Goal: Transaction & Acquisition: Book appointment/travel/reservation

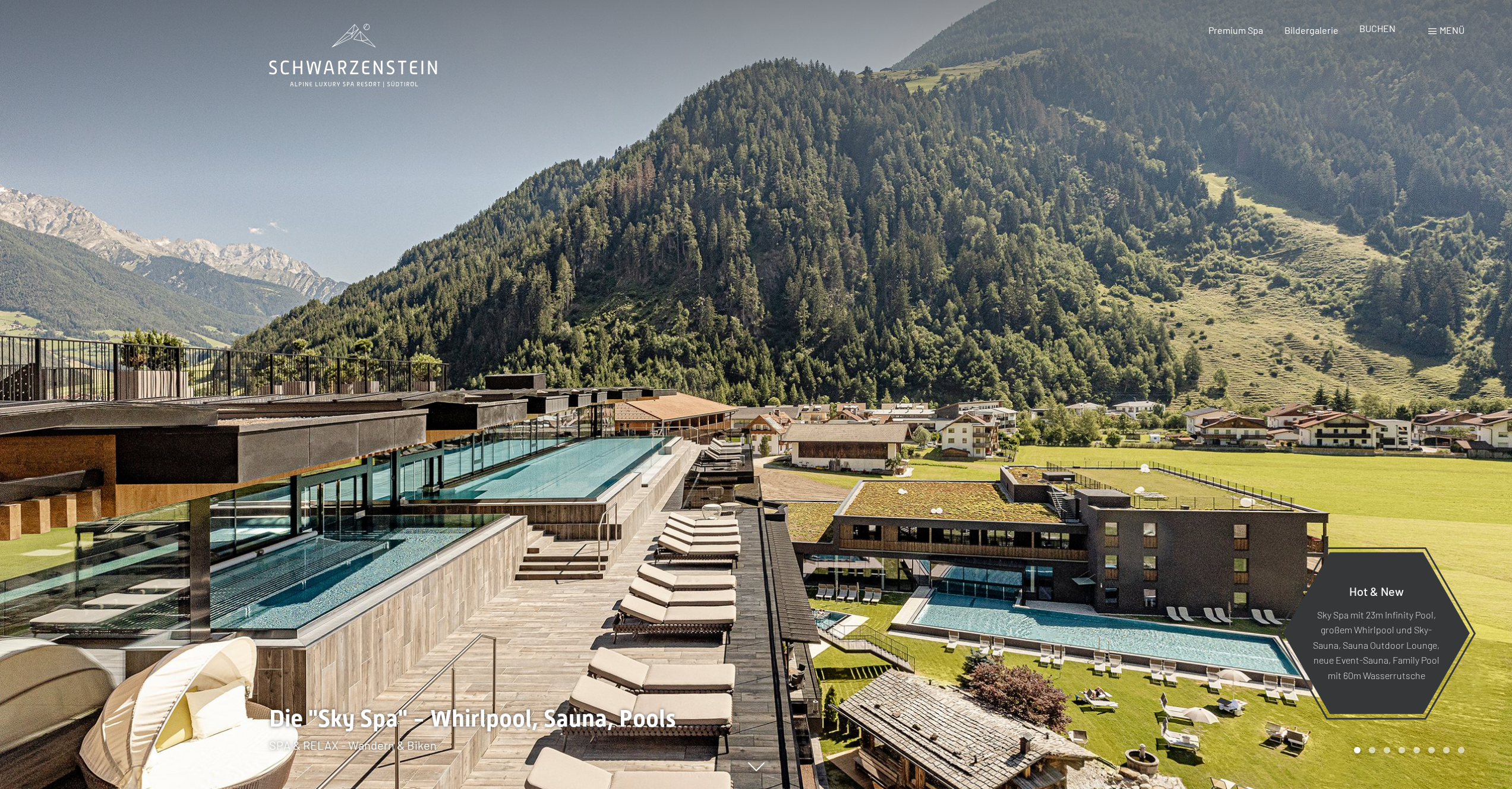
click at [1374, 27] on span "BUCHEN" at bounding box center [1377, 29] width 36 height 11
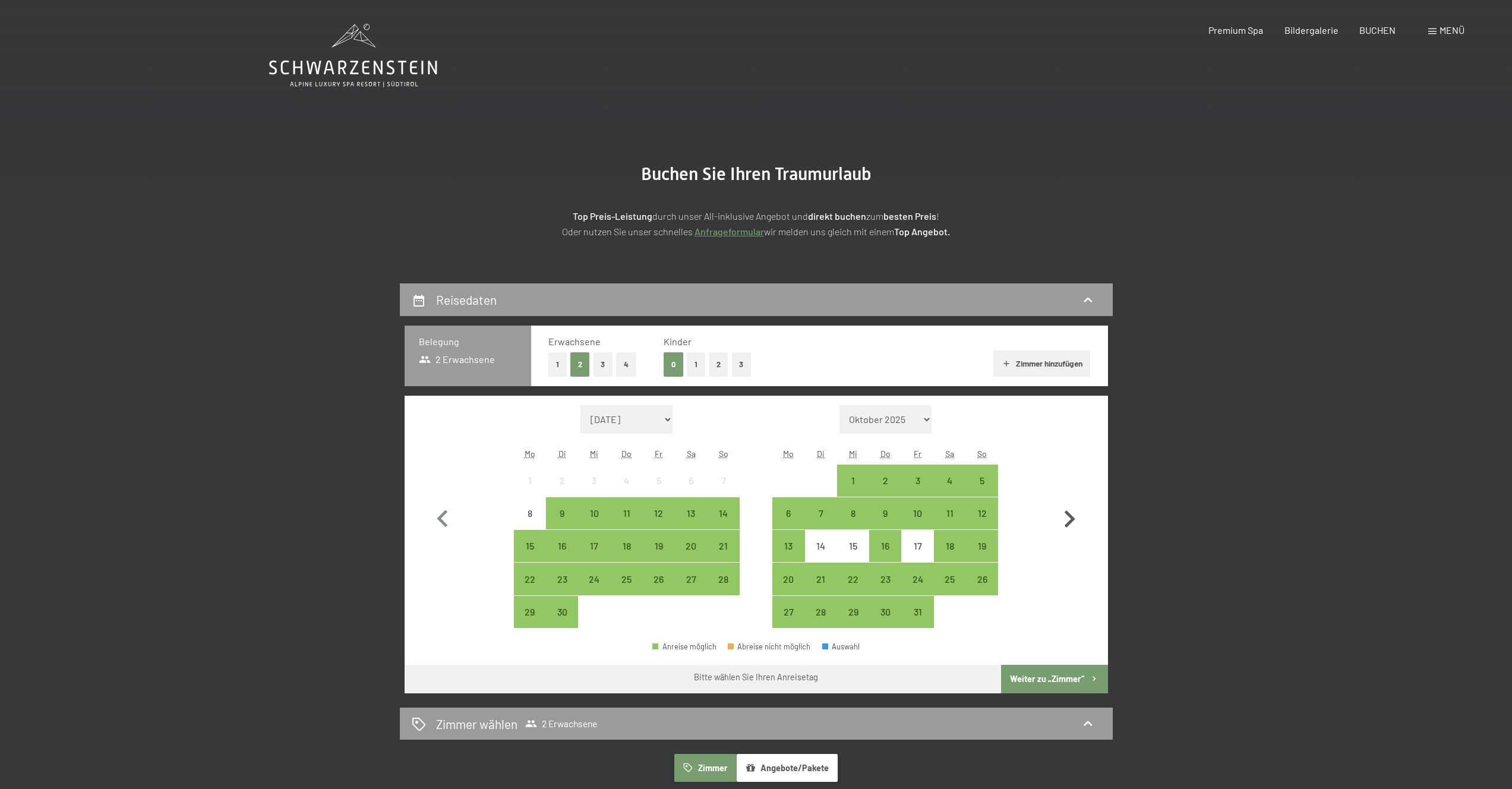
click at [1079, 527] on icon "button" at bounding box center [1069, 519] width 34 height 34
select select "2025-10-01"
select select "2025-11-01"
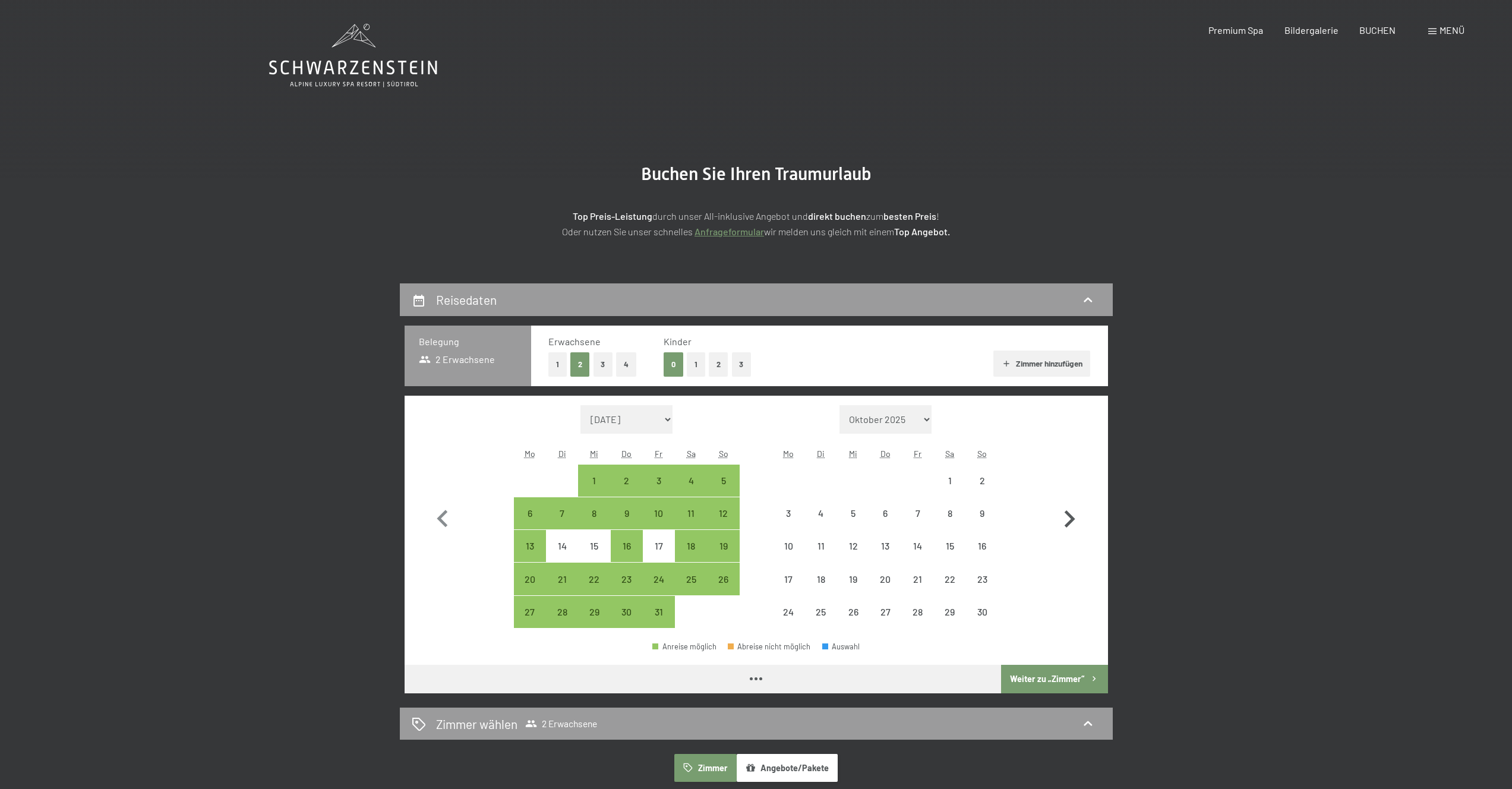
click at [1072, 513] on icon "button" at bounding box center [1069, 519] width 34 height 34
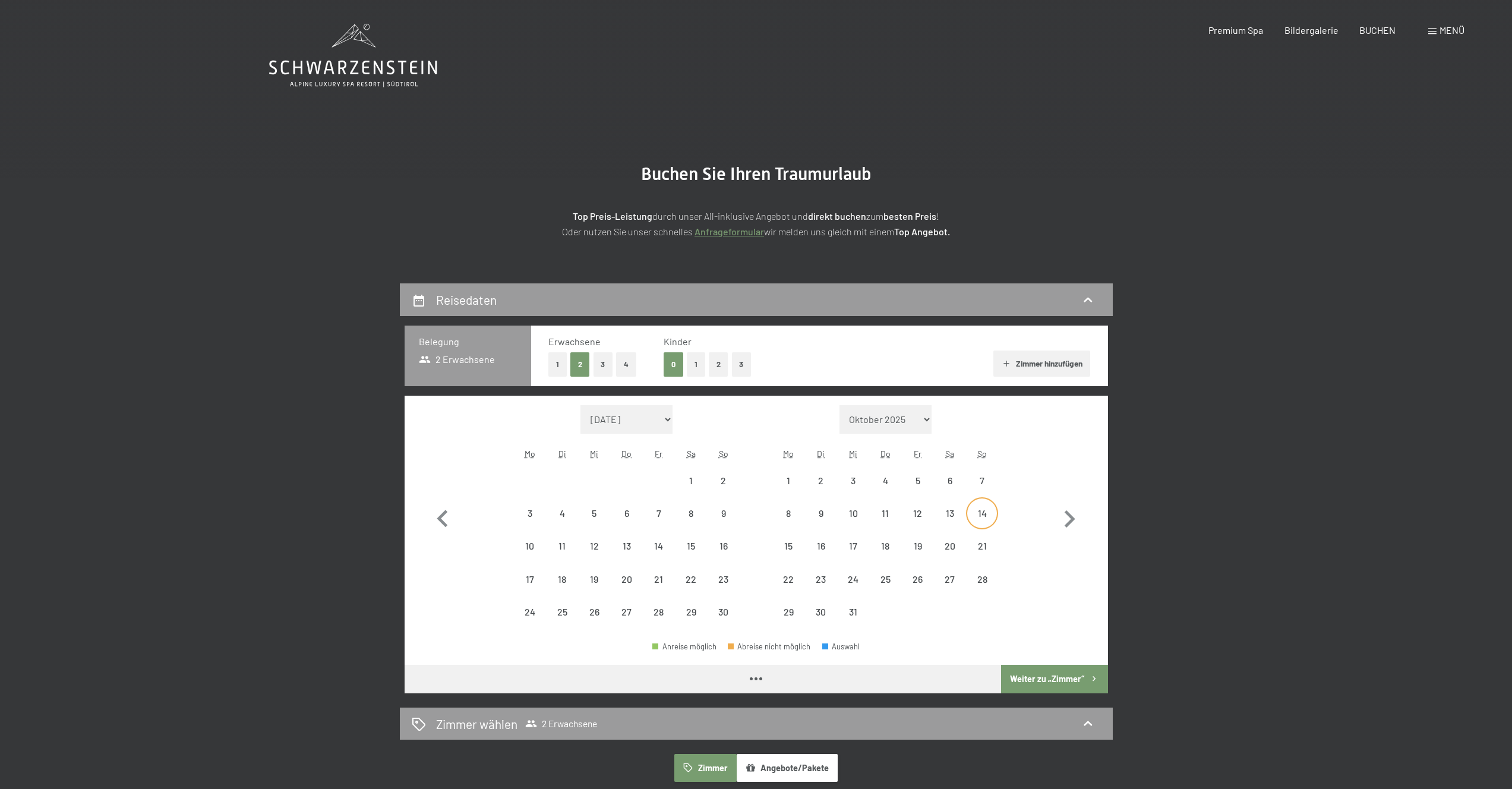
select select "2025-11-01"
select select "2025-12-01"
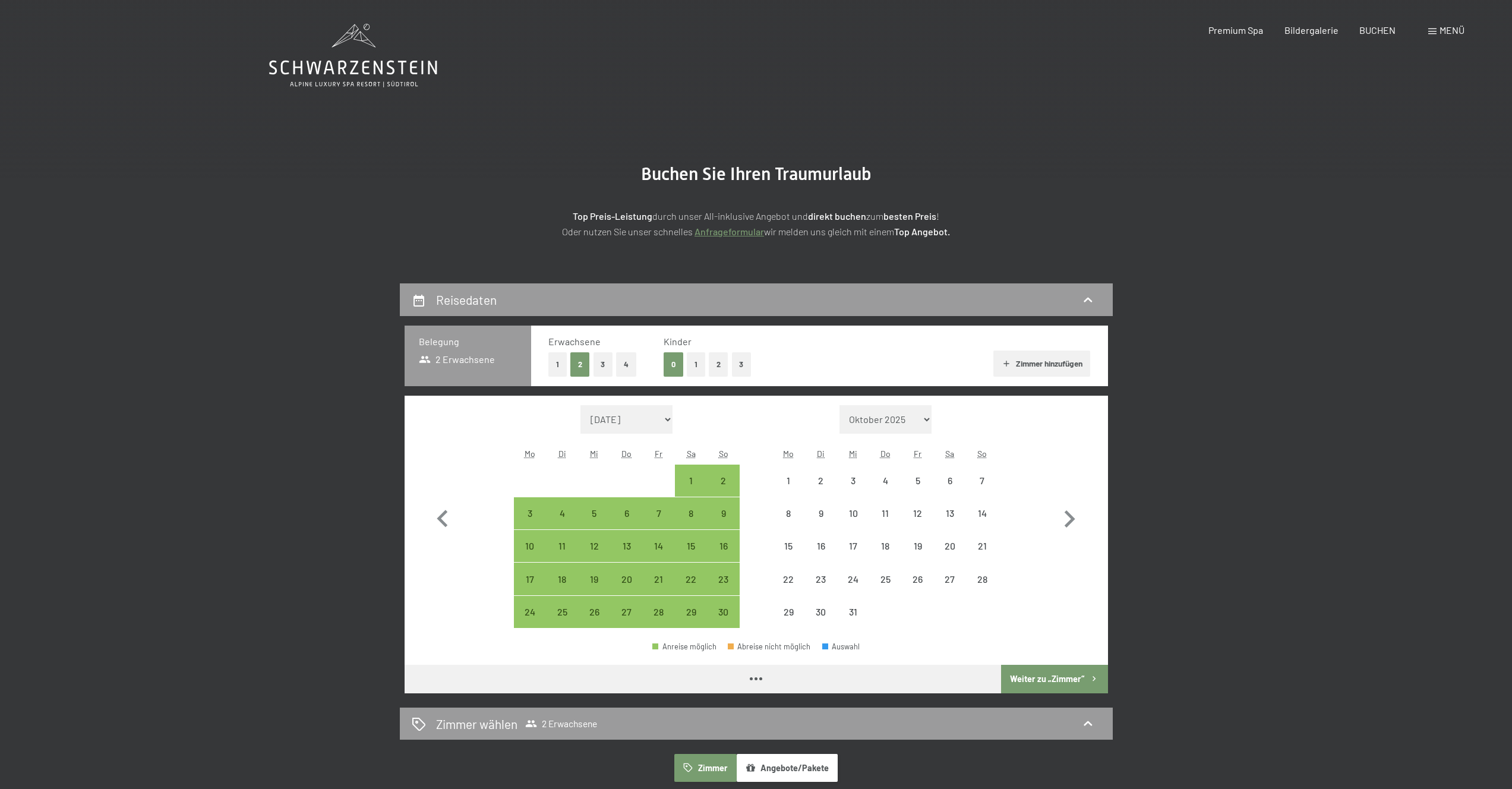
select select "2025-11-01"
select select "2025-12-01"
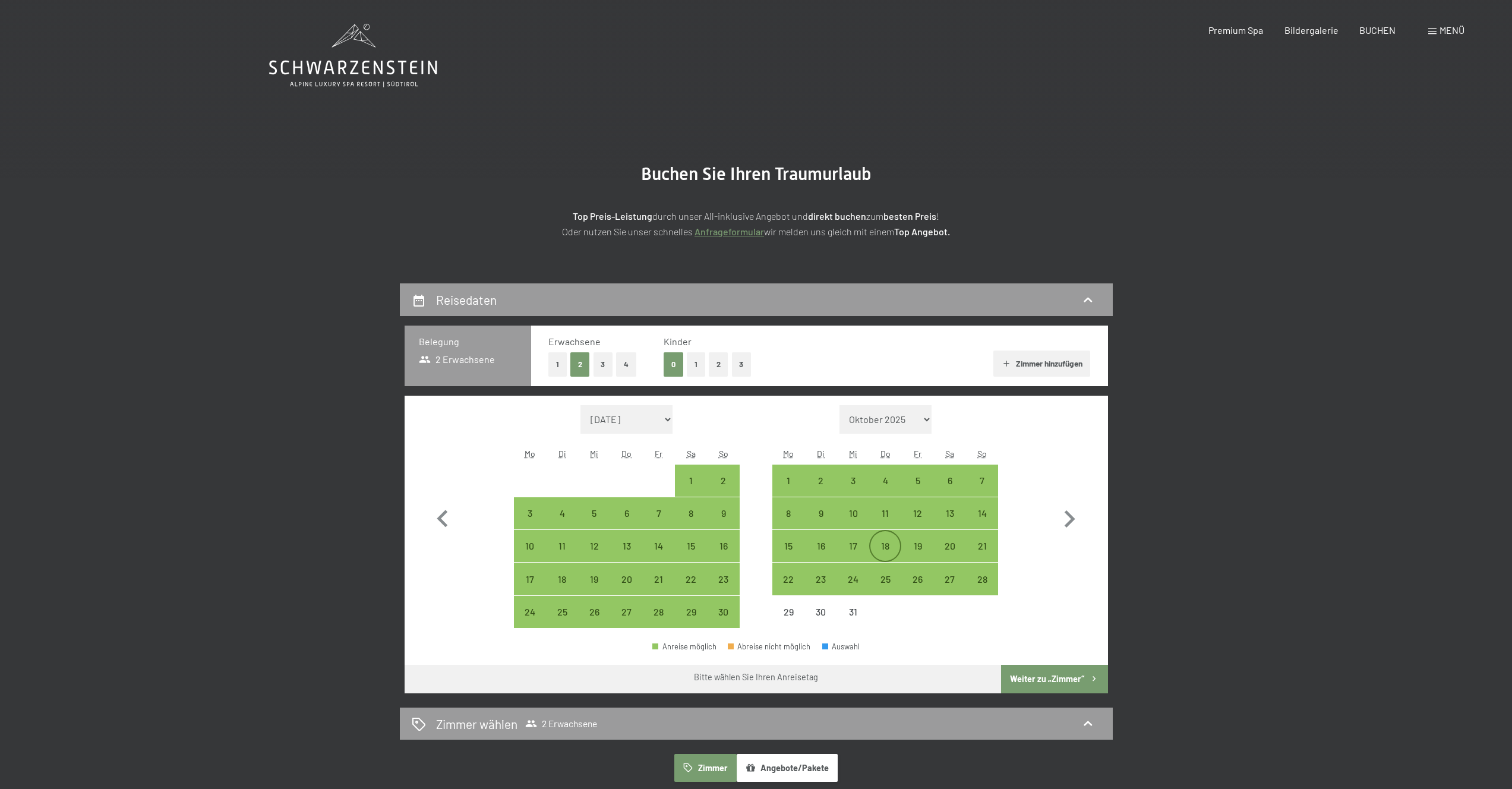
click at [882, 544] on div "18" at bounding box center [886, 556] width 30 height 30
select select "2025-11-01"
select select "2025-12-01"
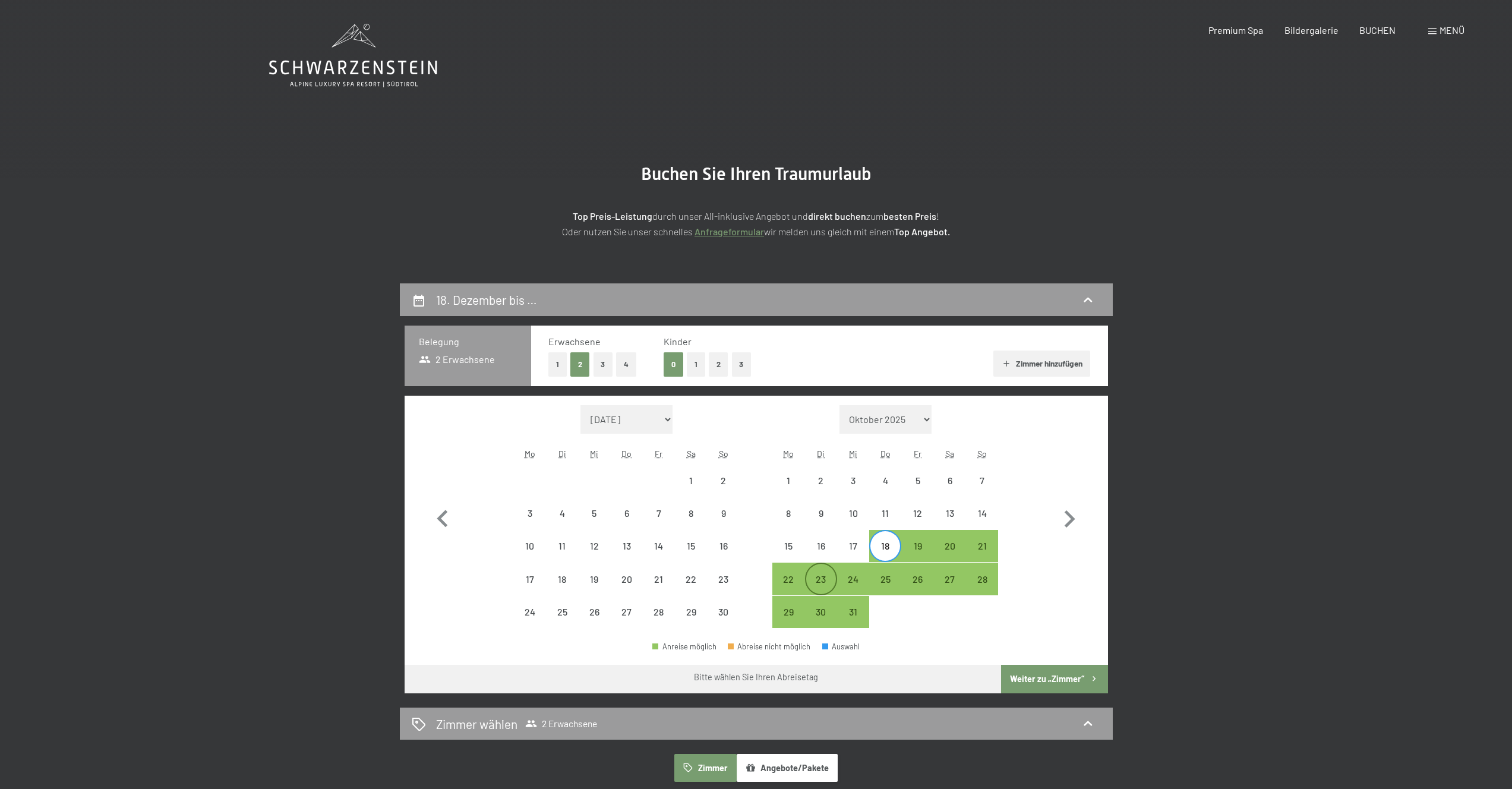
click at [823, 574] on div "23" at bounding box center [821, 589] width 30 height 30
select select "2025-11-01"
select select "2025-12-01"
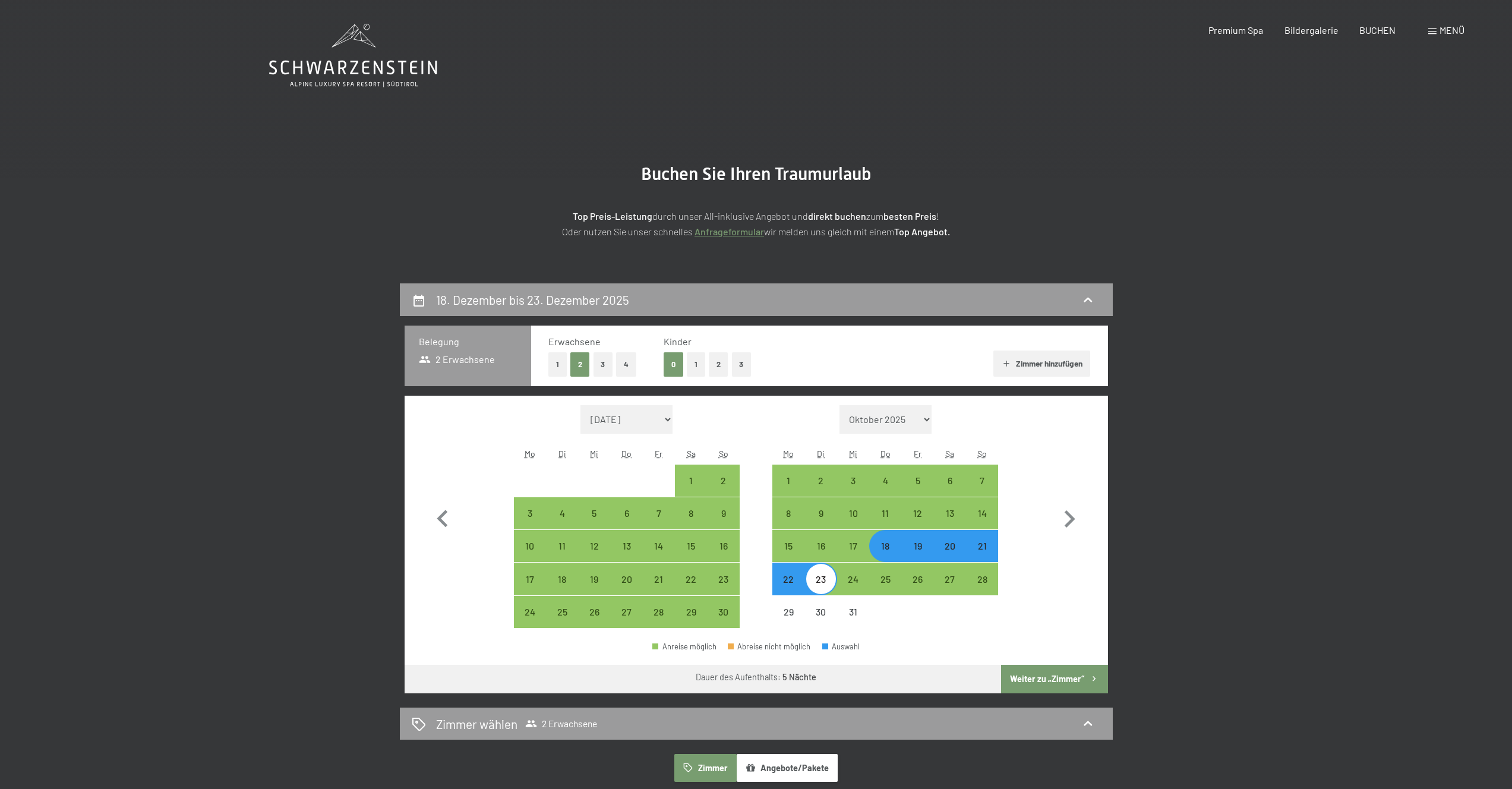
click at [1046, 681] on button "Weiter zu „Zimmer“" at bounding box center [1054, 679] width 106 height 29
select select "2025-11-01"
select select "2025-12-01"
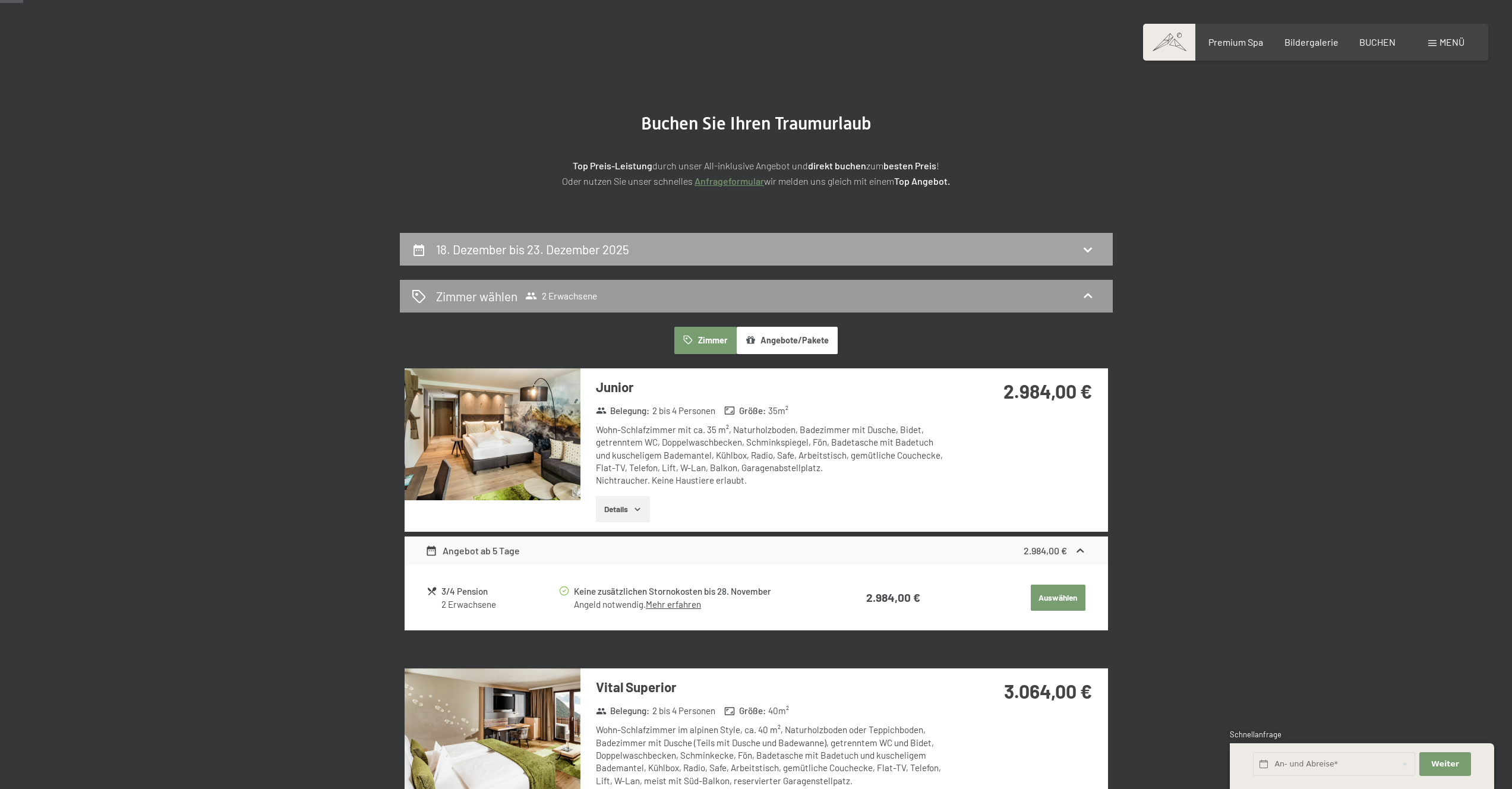
click at [619, 245] on h2 "18. Dezember bis 23. Dezember 2025" at bounding box center [532, 249] width 193 height 15
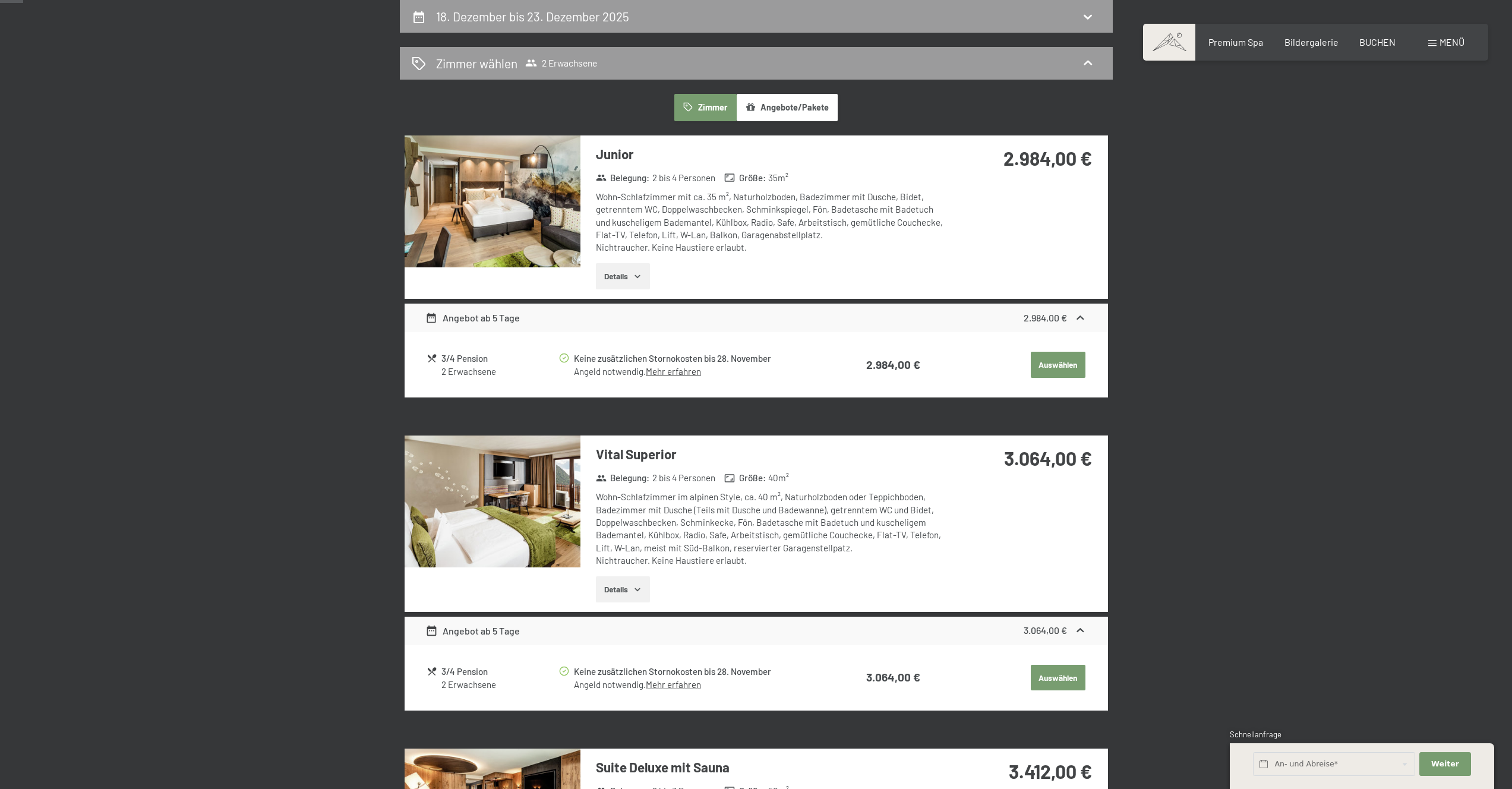
select select "2025-11-01"
select select "2025-12-01"
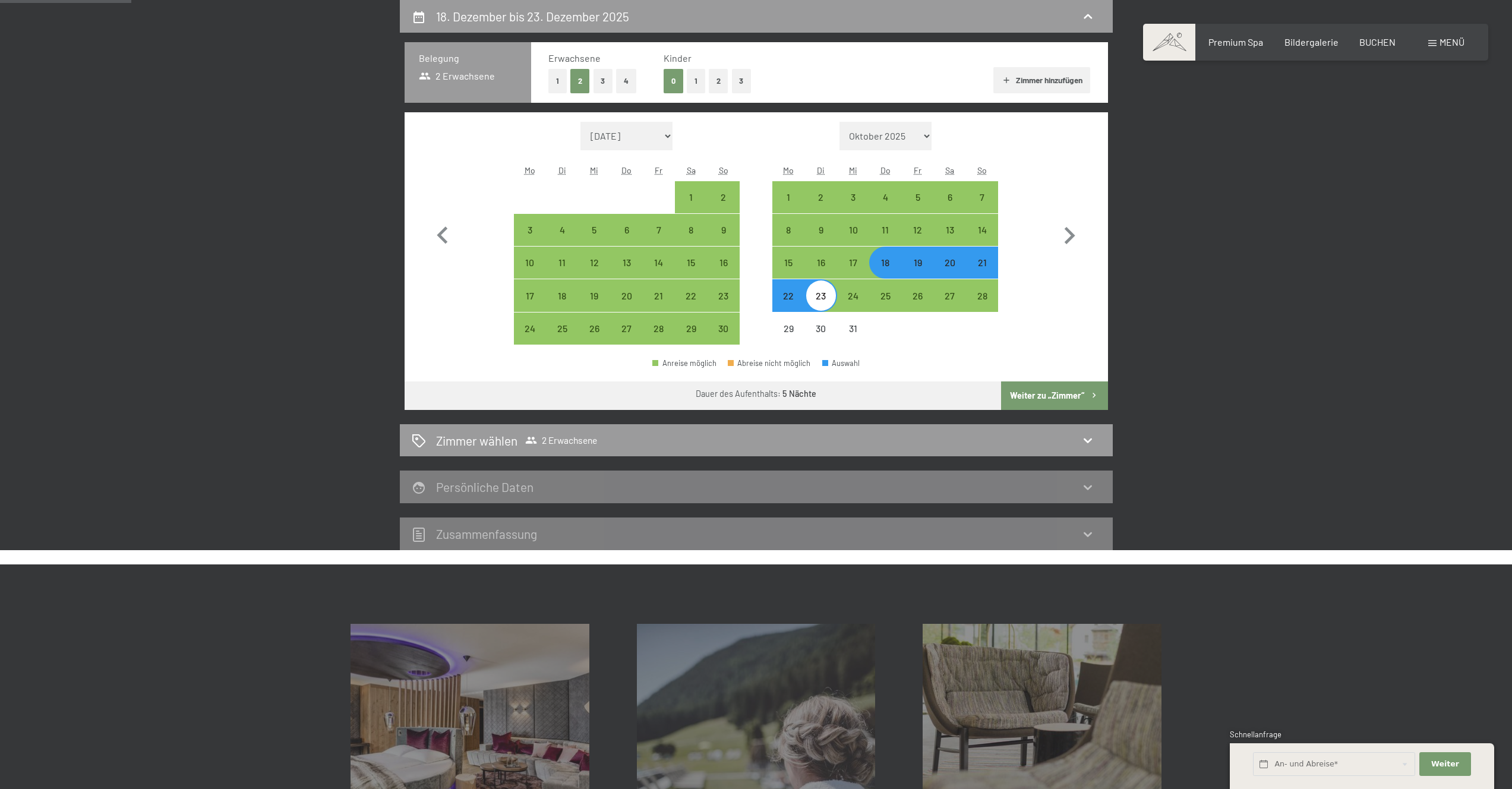
click at [911, 264] on div "19" at bounding box center [918, 273] width 30 height 30
select select "2025-11-01"
select select "2025-12-01"
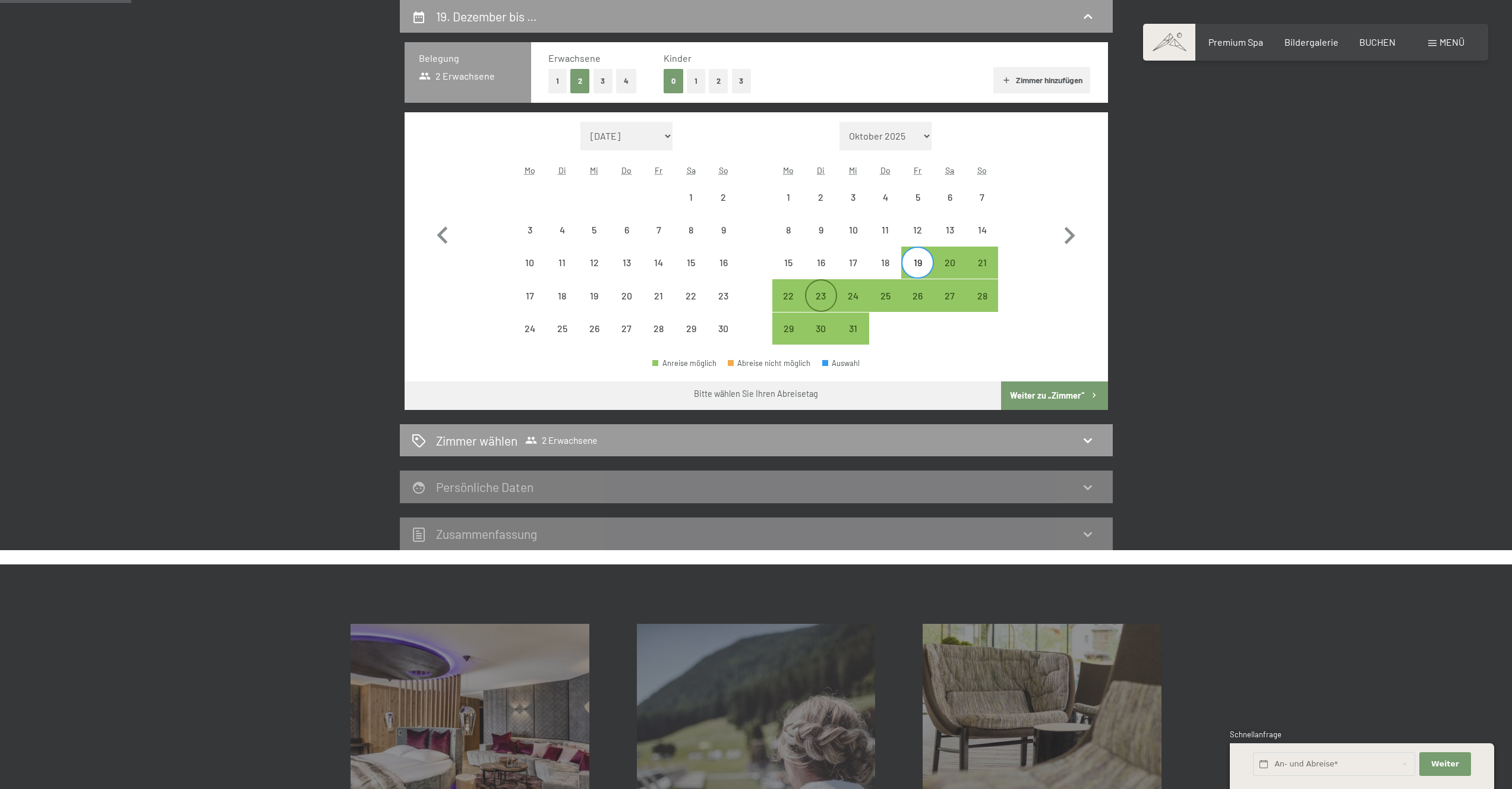
click at [821, 302] on div "23" at bounding box center [821, 306] width 30 height 30
select select "2025-11-01"
select select "2025-12-01"
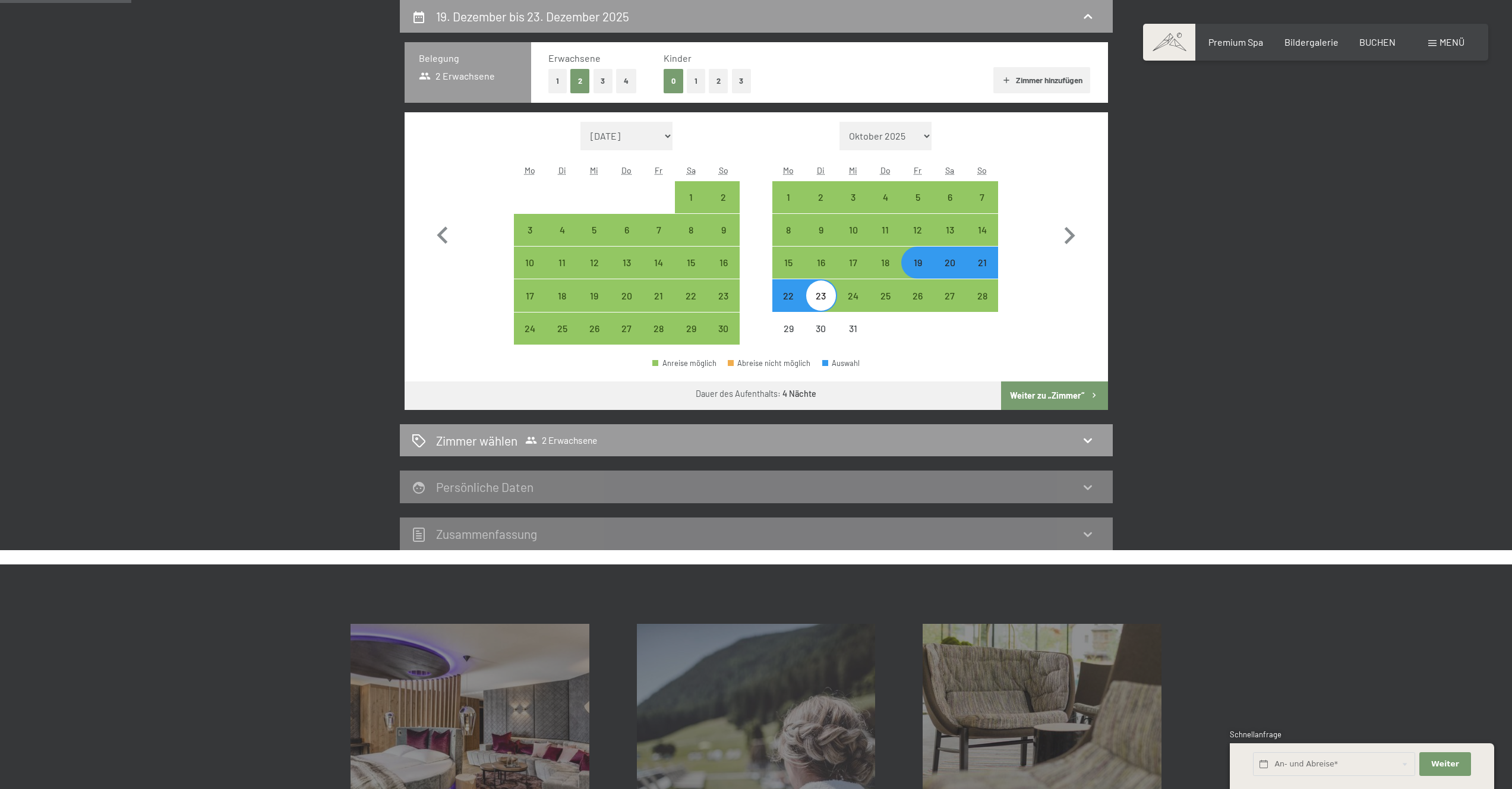
click at [1042, 390] on button "Weiter zu „Zimmer“" at bounding box center [1054, 395] width 106 height 29
select select "2025-11-01"
select select "2025-12-01"
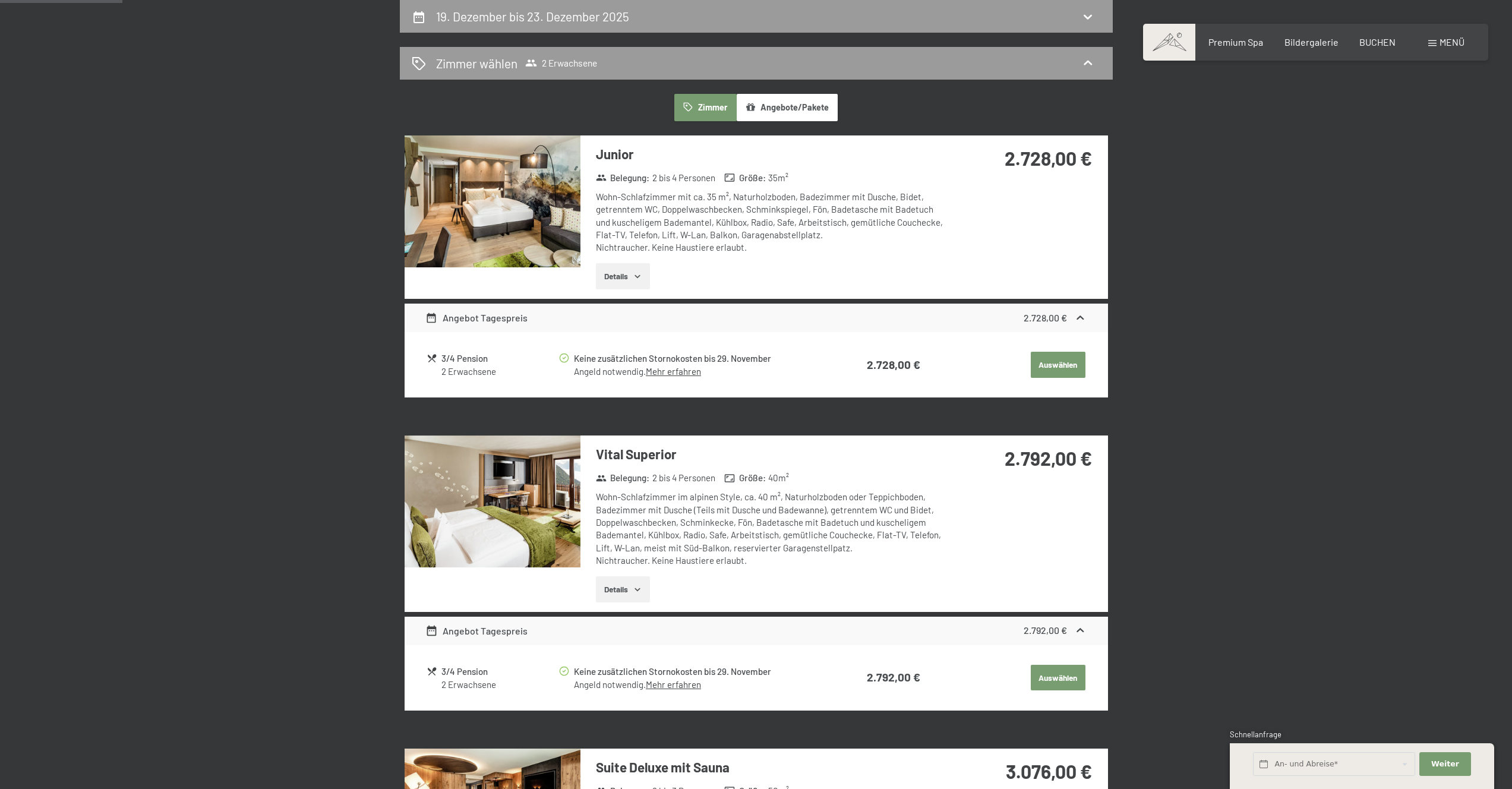
scroll to position [265, 0]
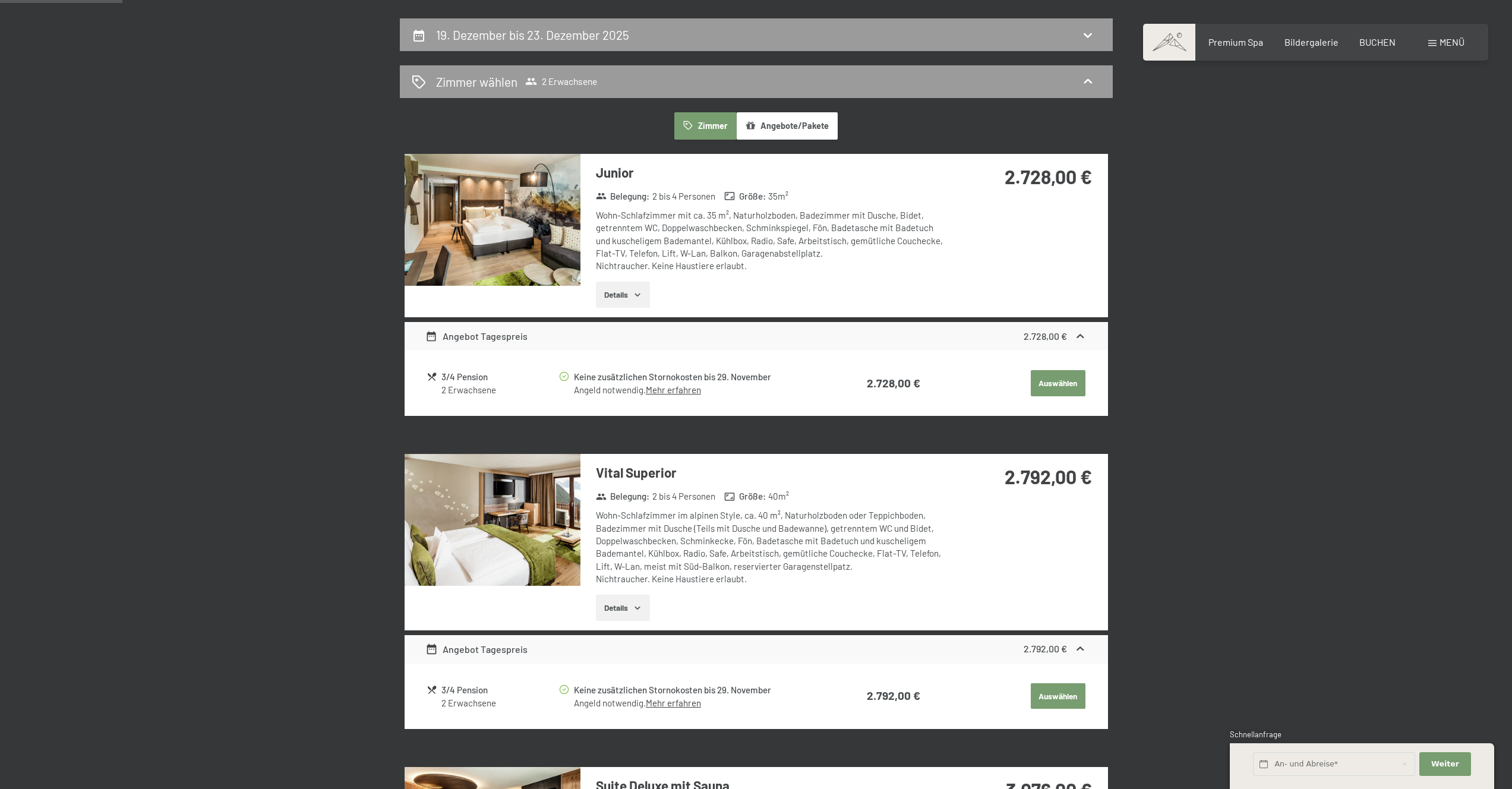
click at [635, 285] on button "Details" at bounding box center [623, 295] width 54 height 26
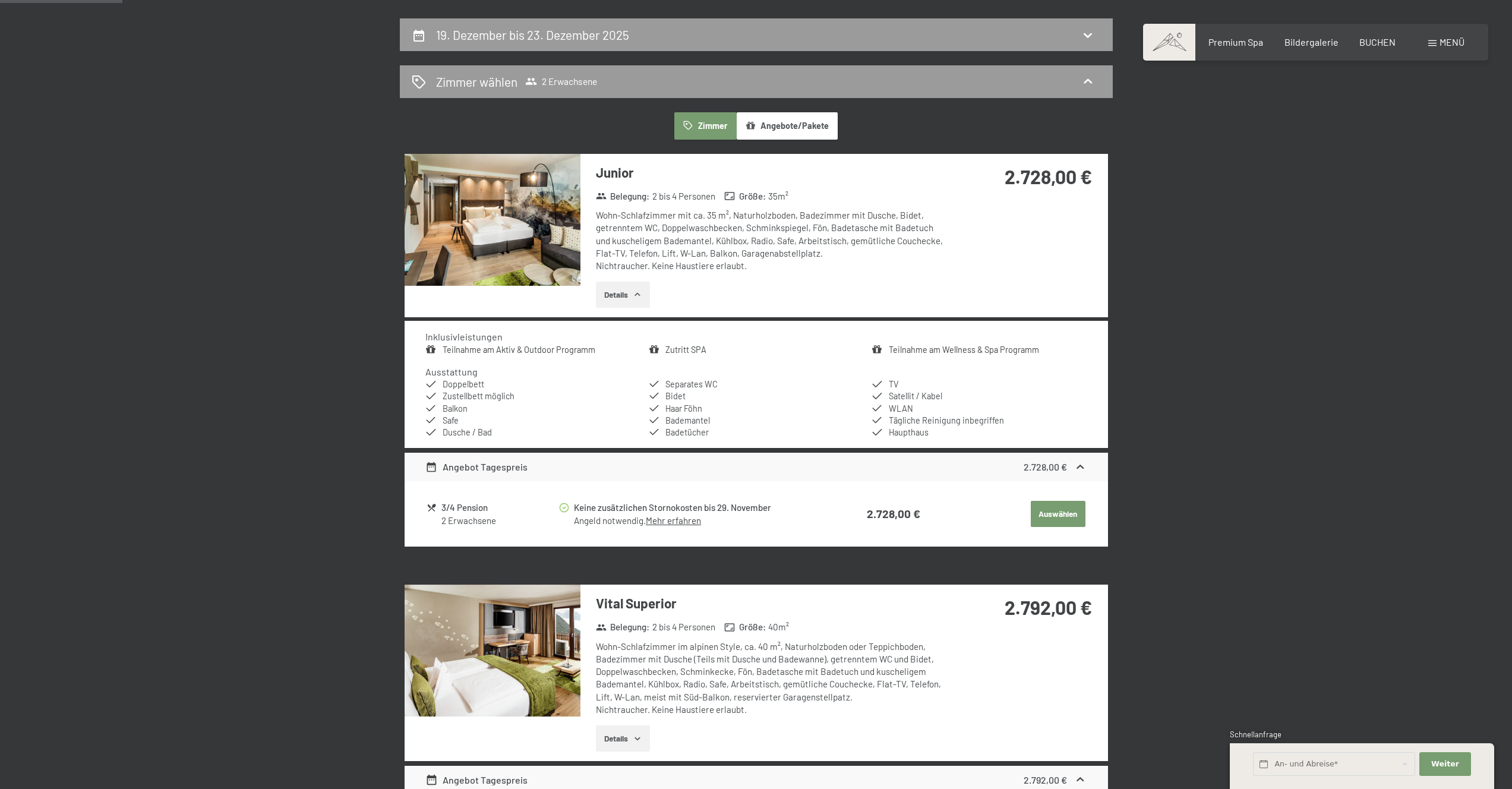
click at [552, 253] on img at bounding box center [492, 220] width 176 height 132
click at [0, 0] on div at bounding box center [0, 0] width 0 height 0
click at [644, 305] on button "Details" at bounding box center [623, 294] width 54 height 26
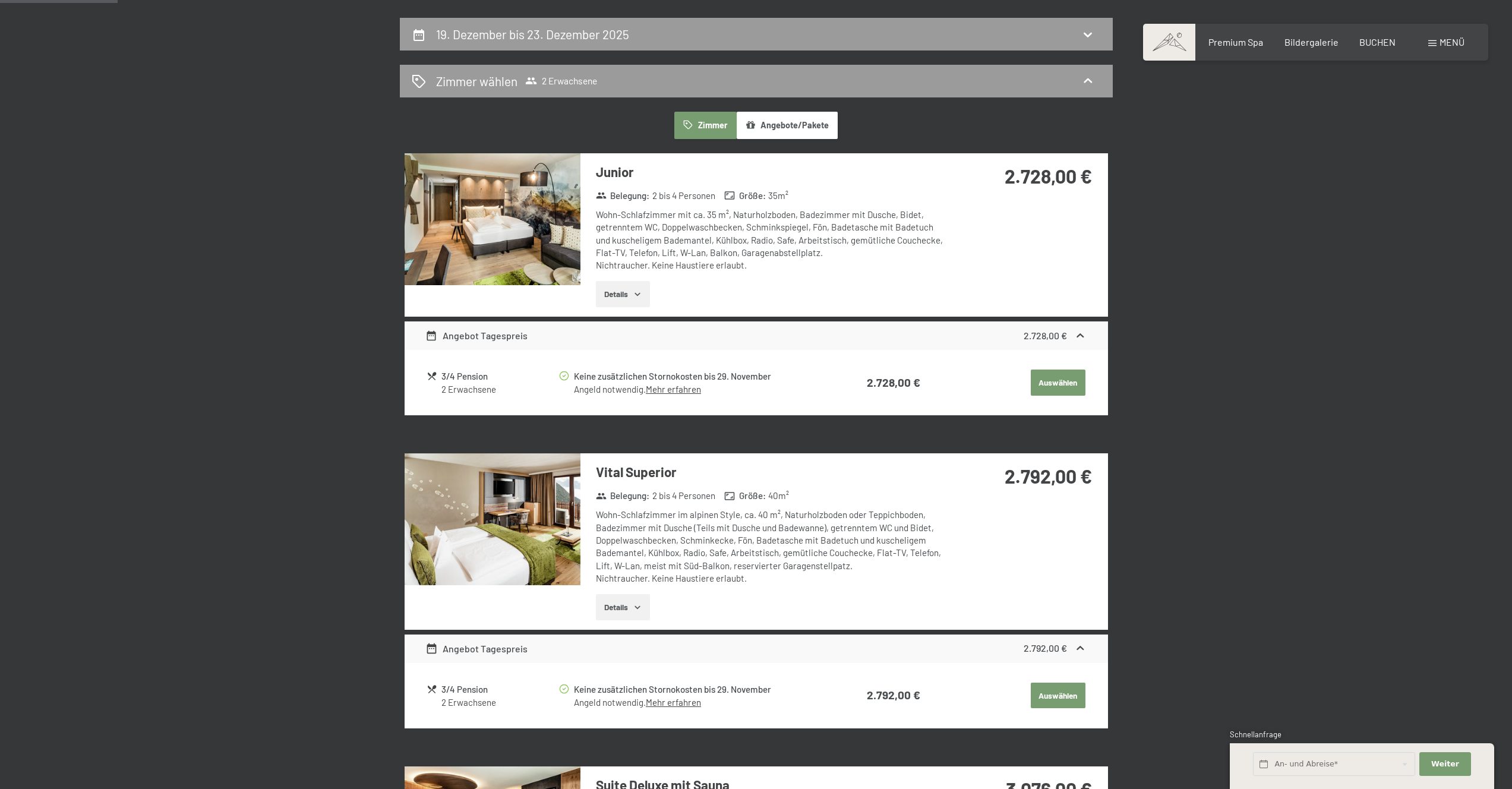
click at [641, 300] on button "Details" at bounding box center [623, 294] width 54 height 26
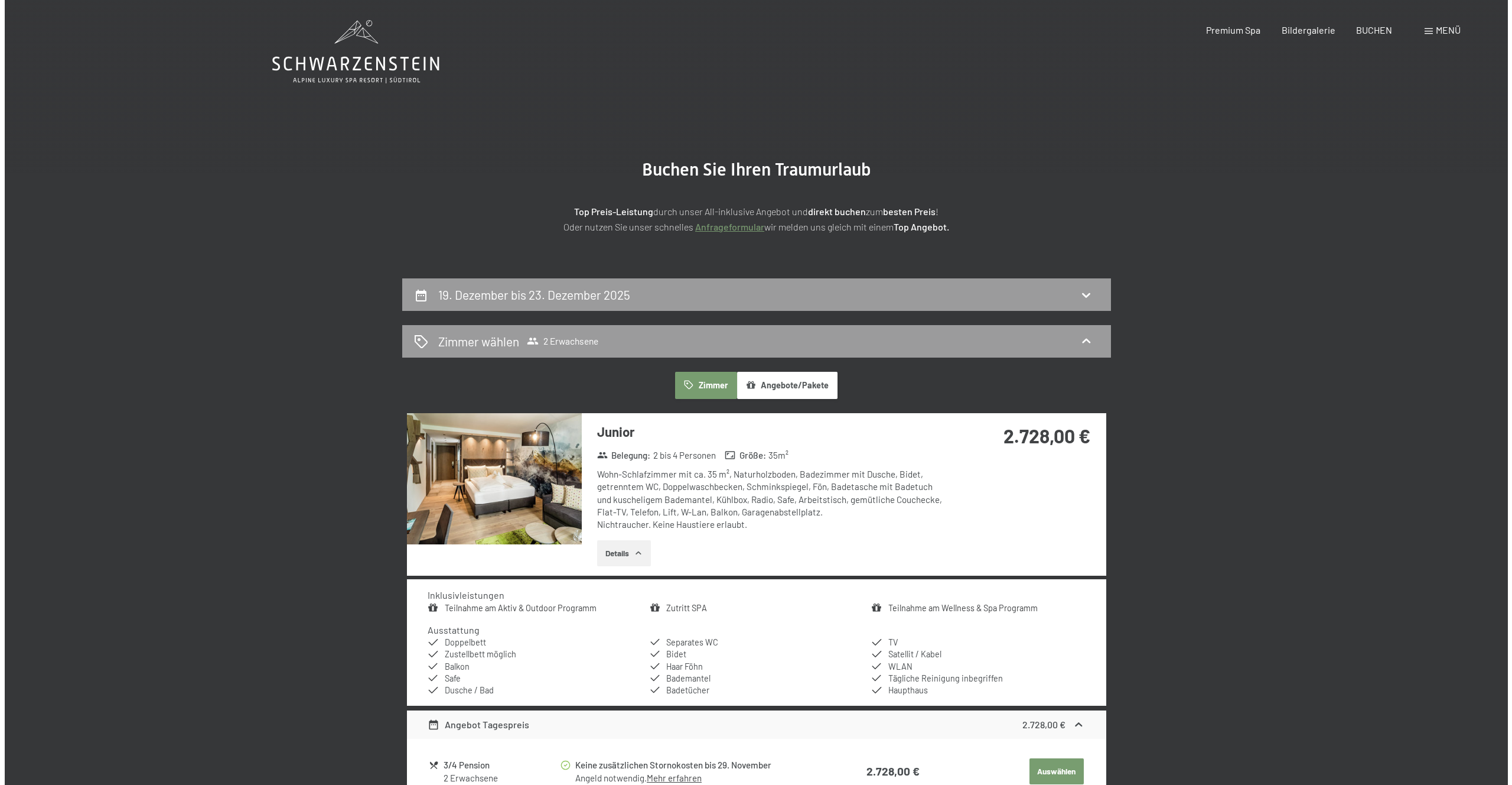
scroll to position [0, 0]
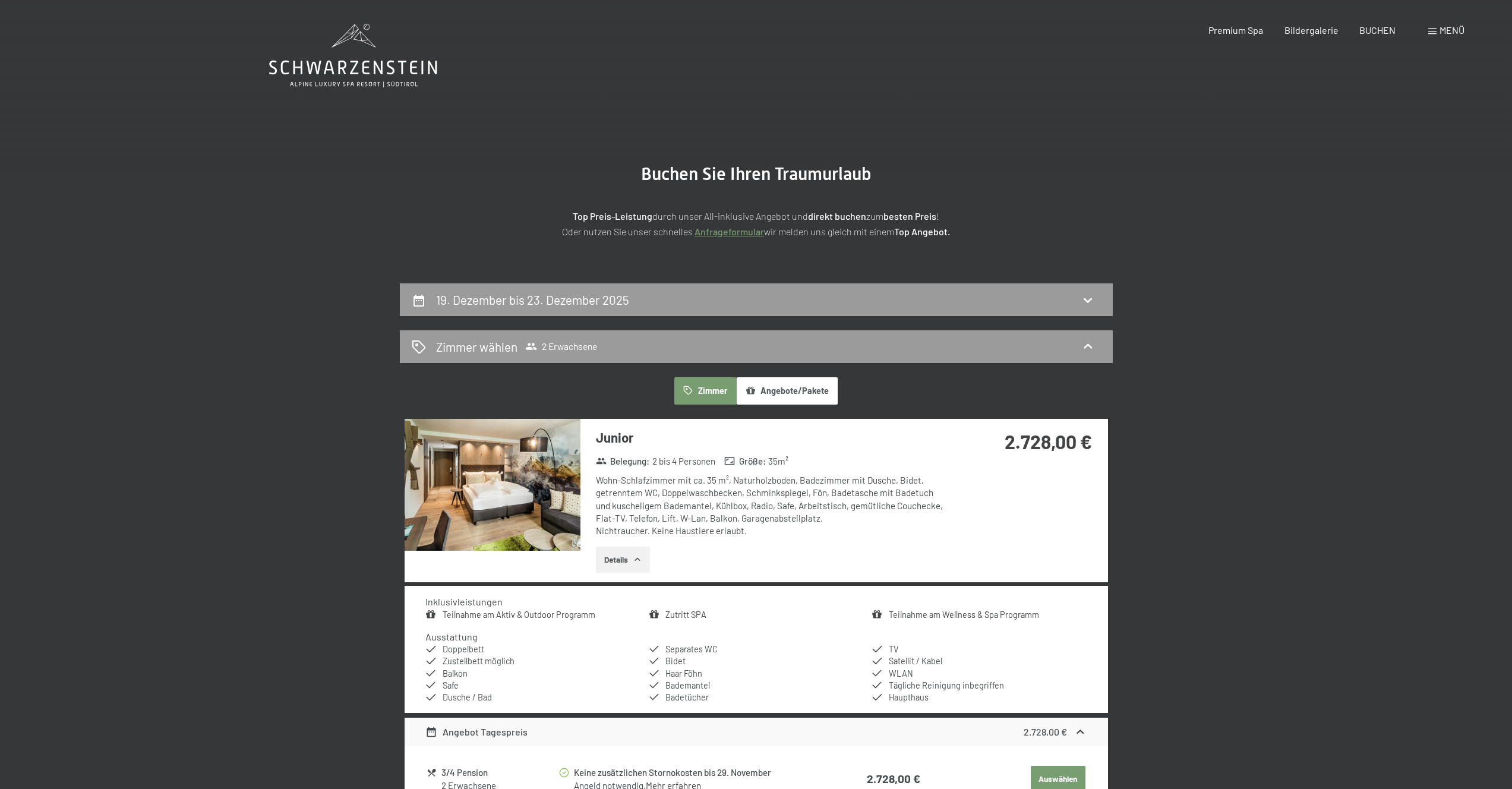
click at [1448, 31] on span "Menü" at bounding box center [1451, 30] width 25 height 11
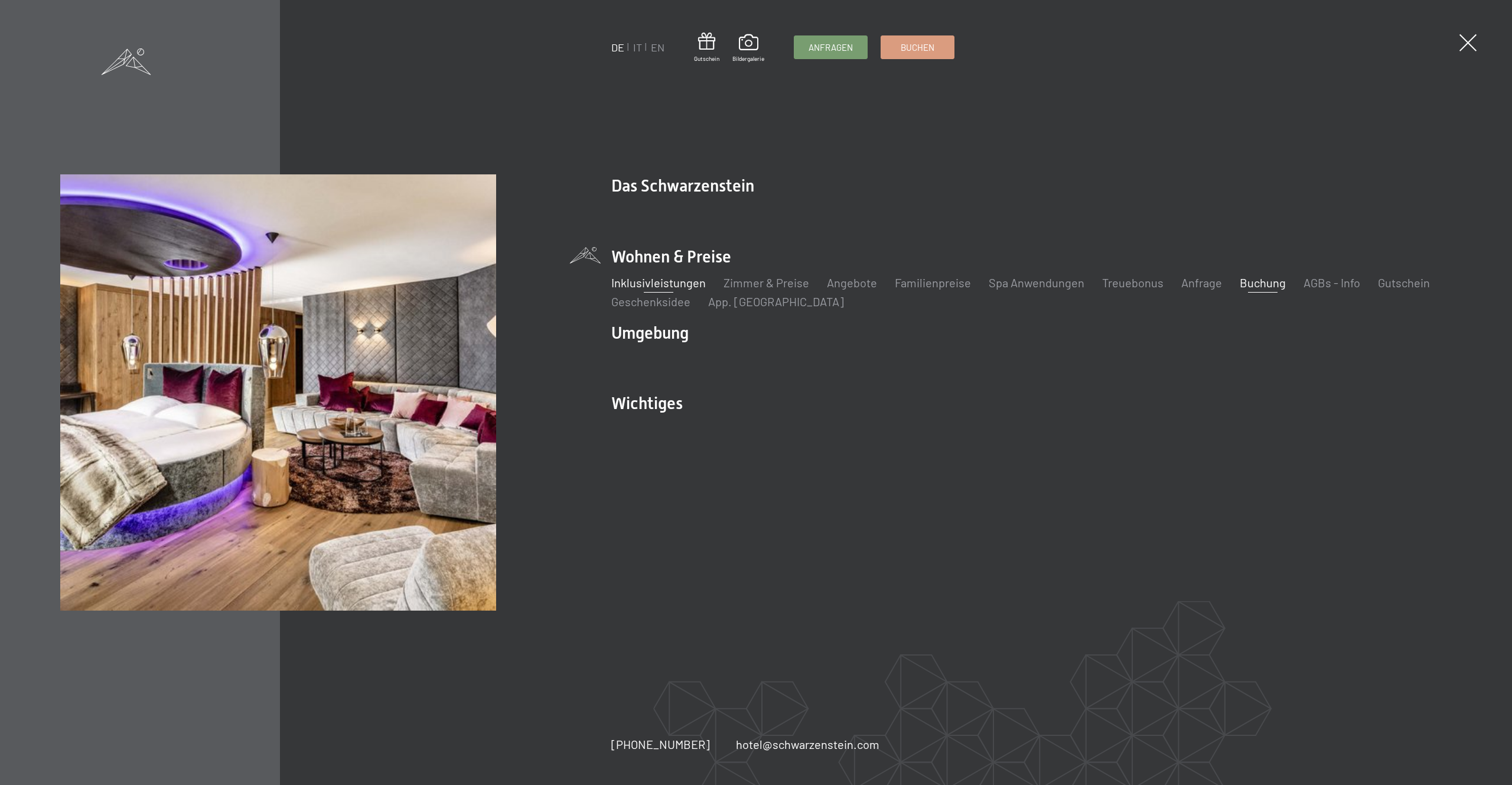
click at [693, 287] on link "Inklusivleistungen" at bounding box center [658, 282] width 94 height 14
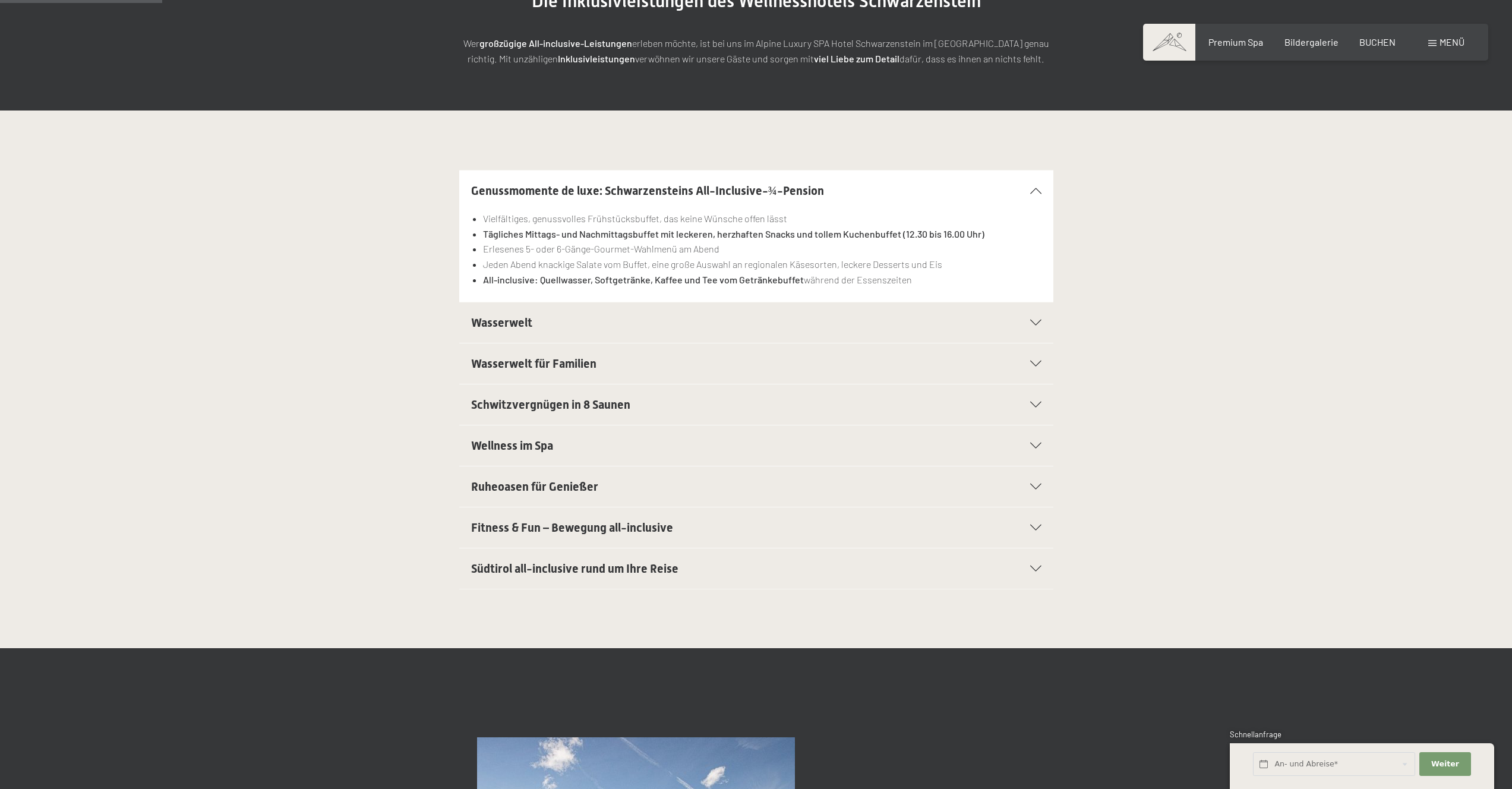
scroll to position [243, 0]
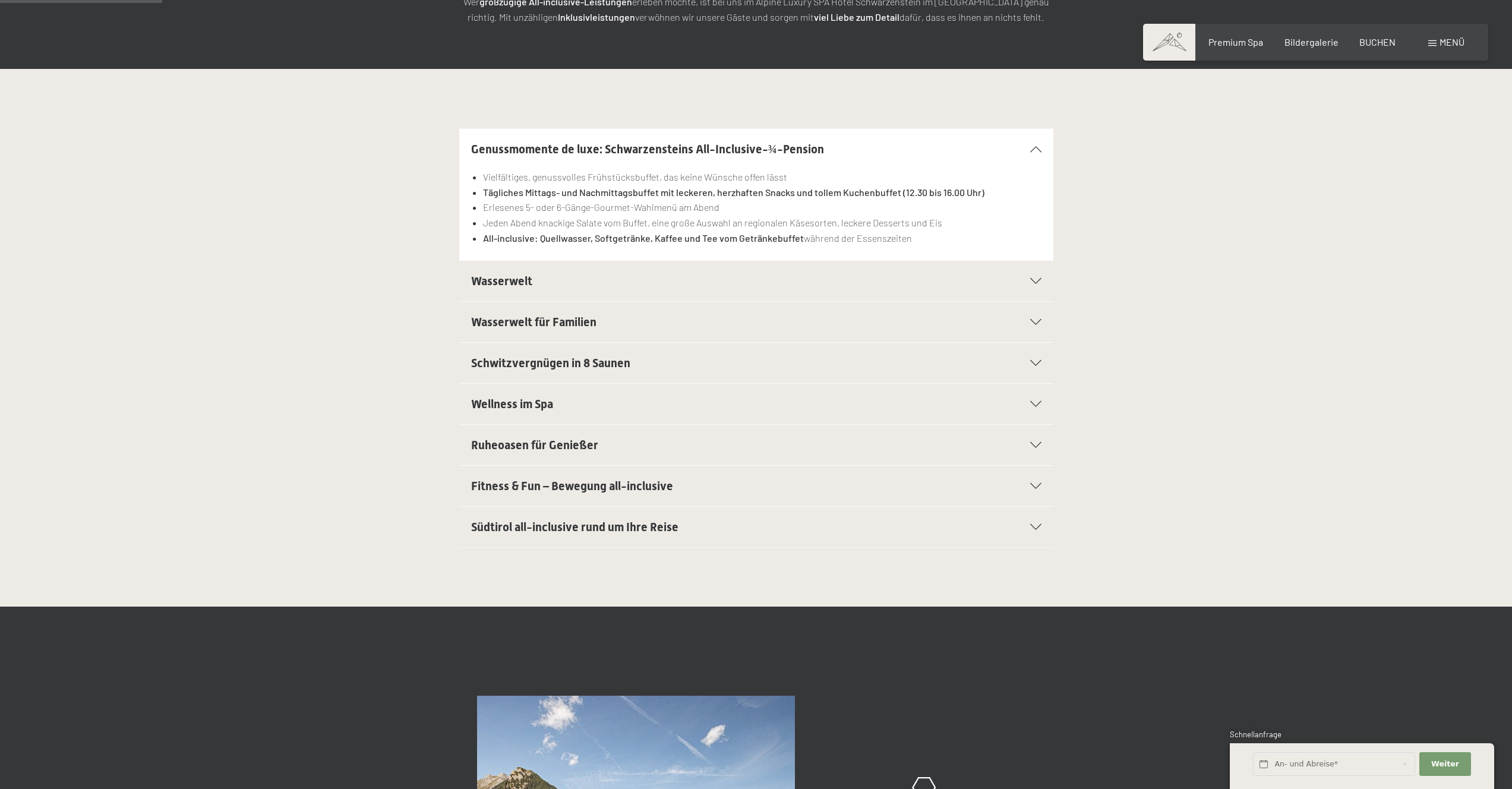
click at [566, 473] on div "Fitness & Fun – Bewegung all-inclusive" at bounding box center [756, 486] width 570 height 41
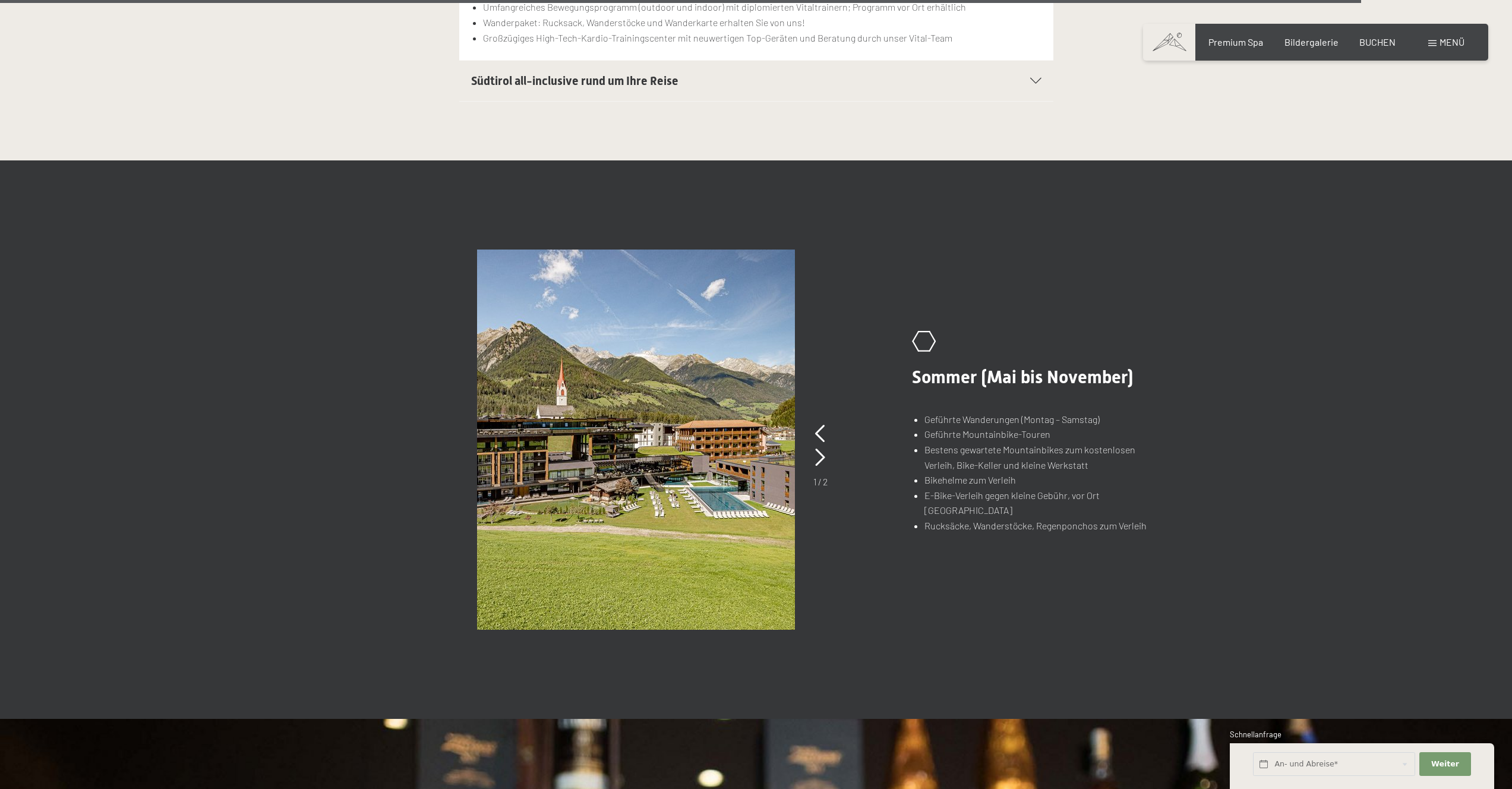
scroll to position [0, 0]
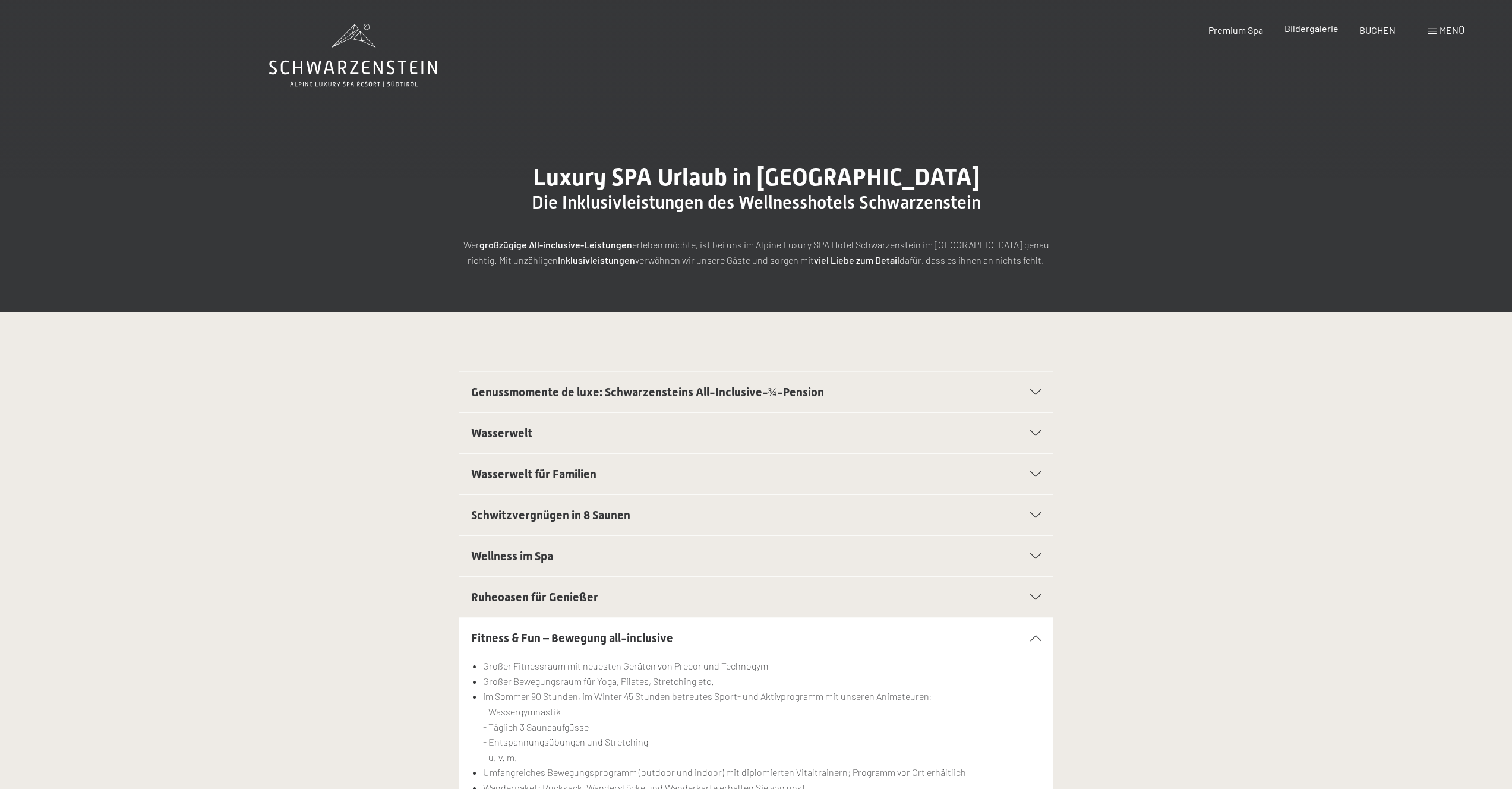
click at [1289, 33] on span "Bildergalerie" at bounding box center [1311, 29] width 54 height 11
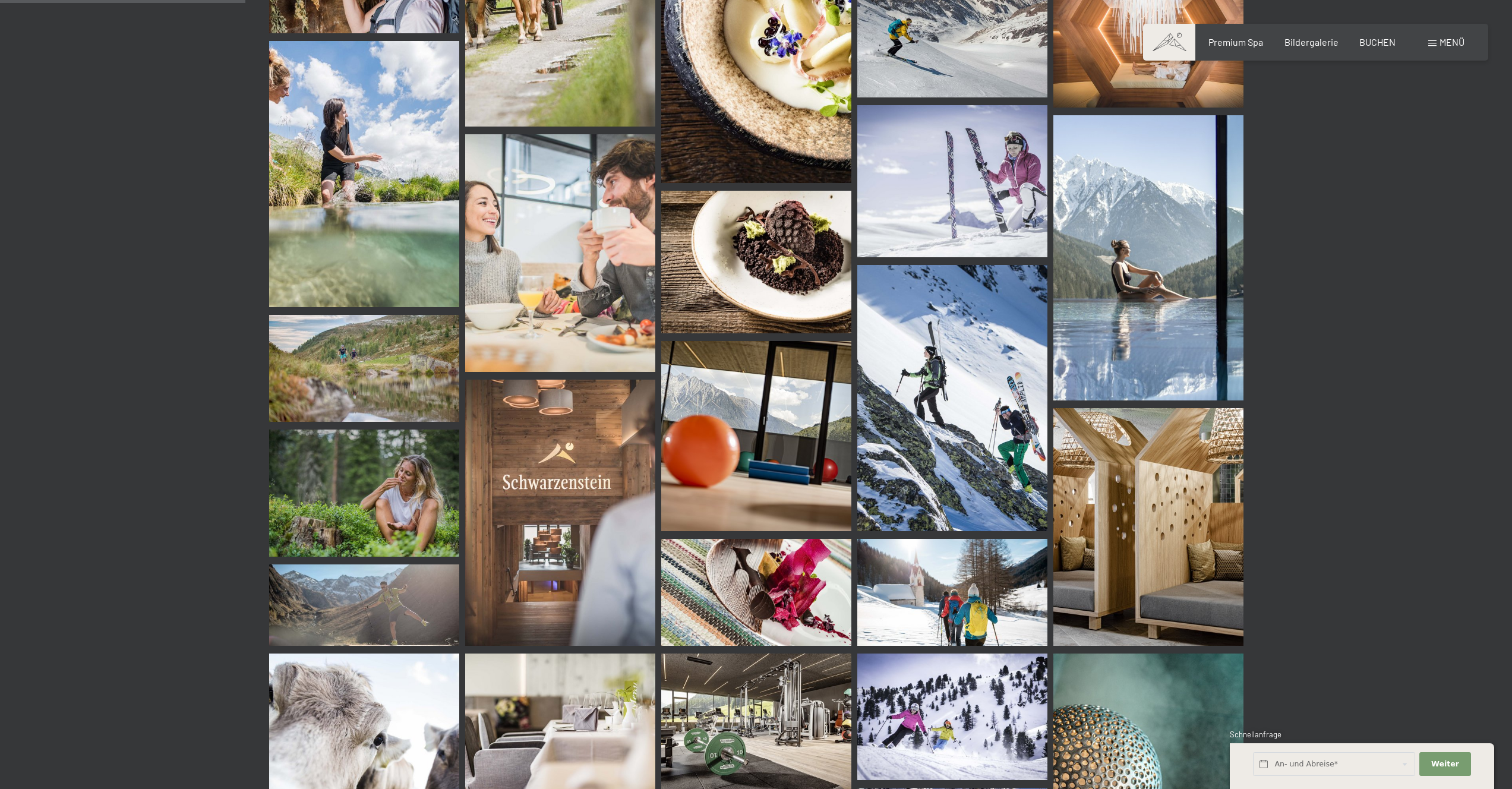
scroll to position [2579, 0]
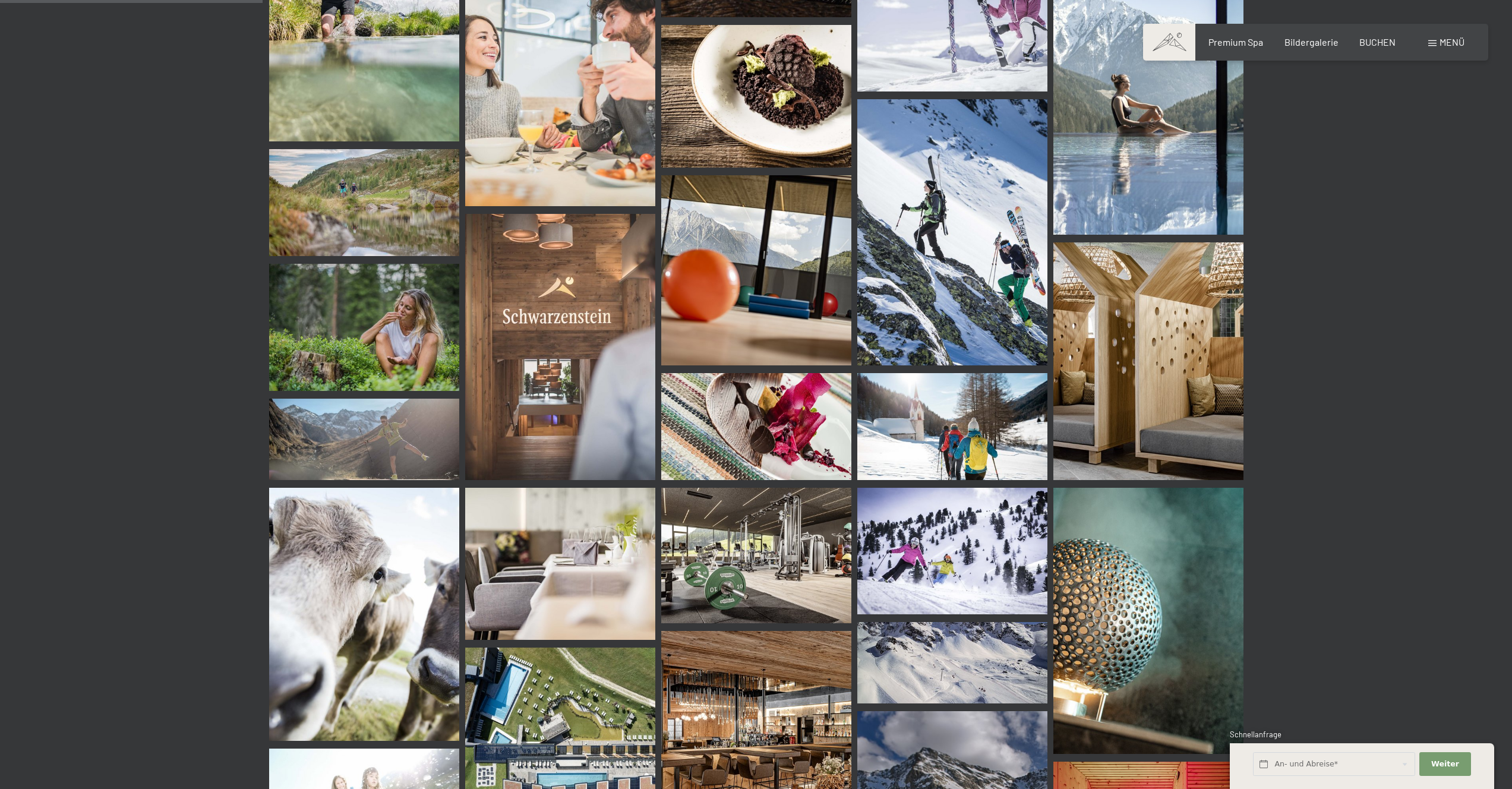
click at [742, 566] on img at bounding box center [756, 555] width 190 height 136
click at [746, 544] on img at bounding box center [756, 555] width 190 height 136
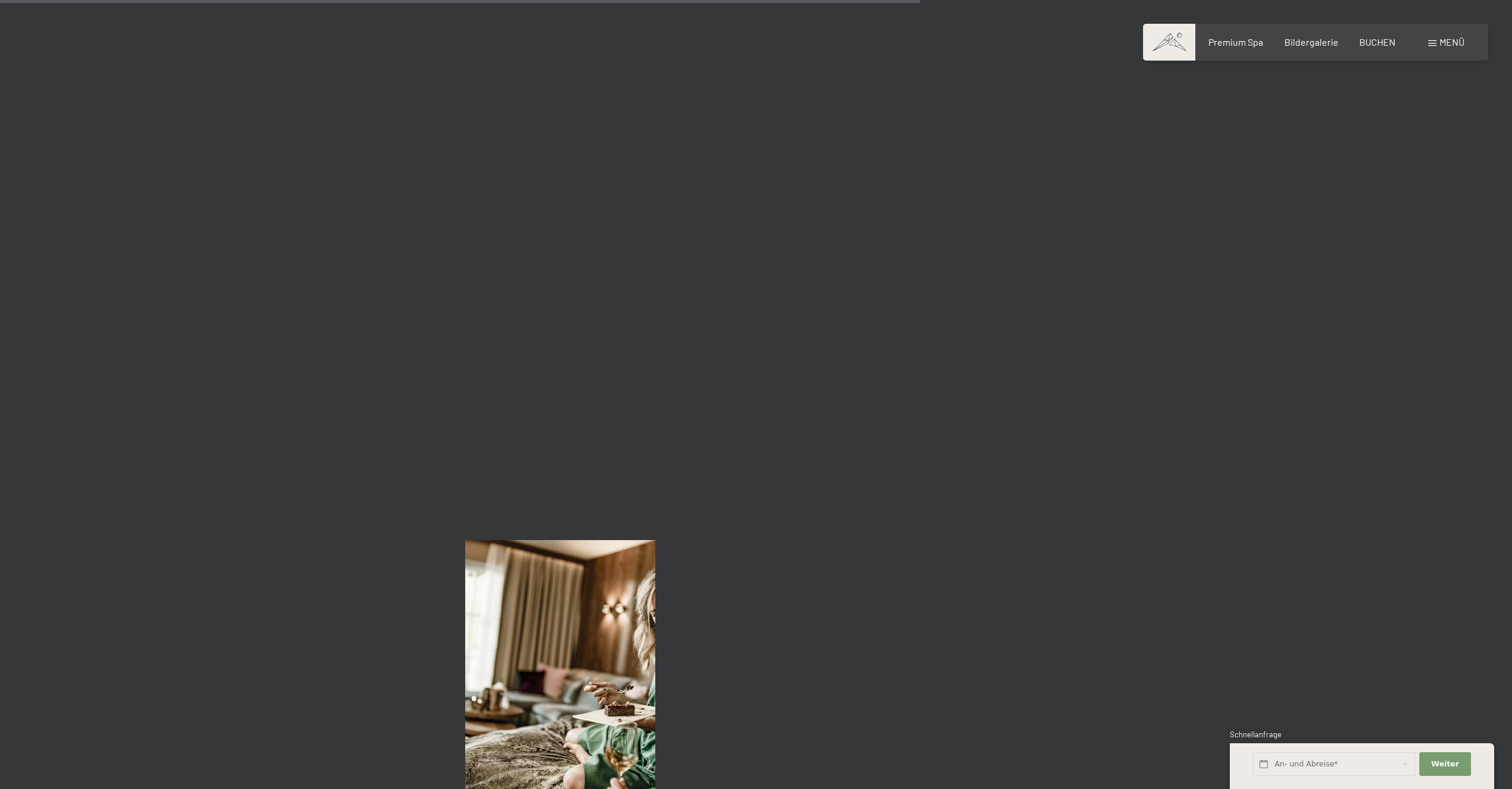
scroll to position [9464, 0]
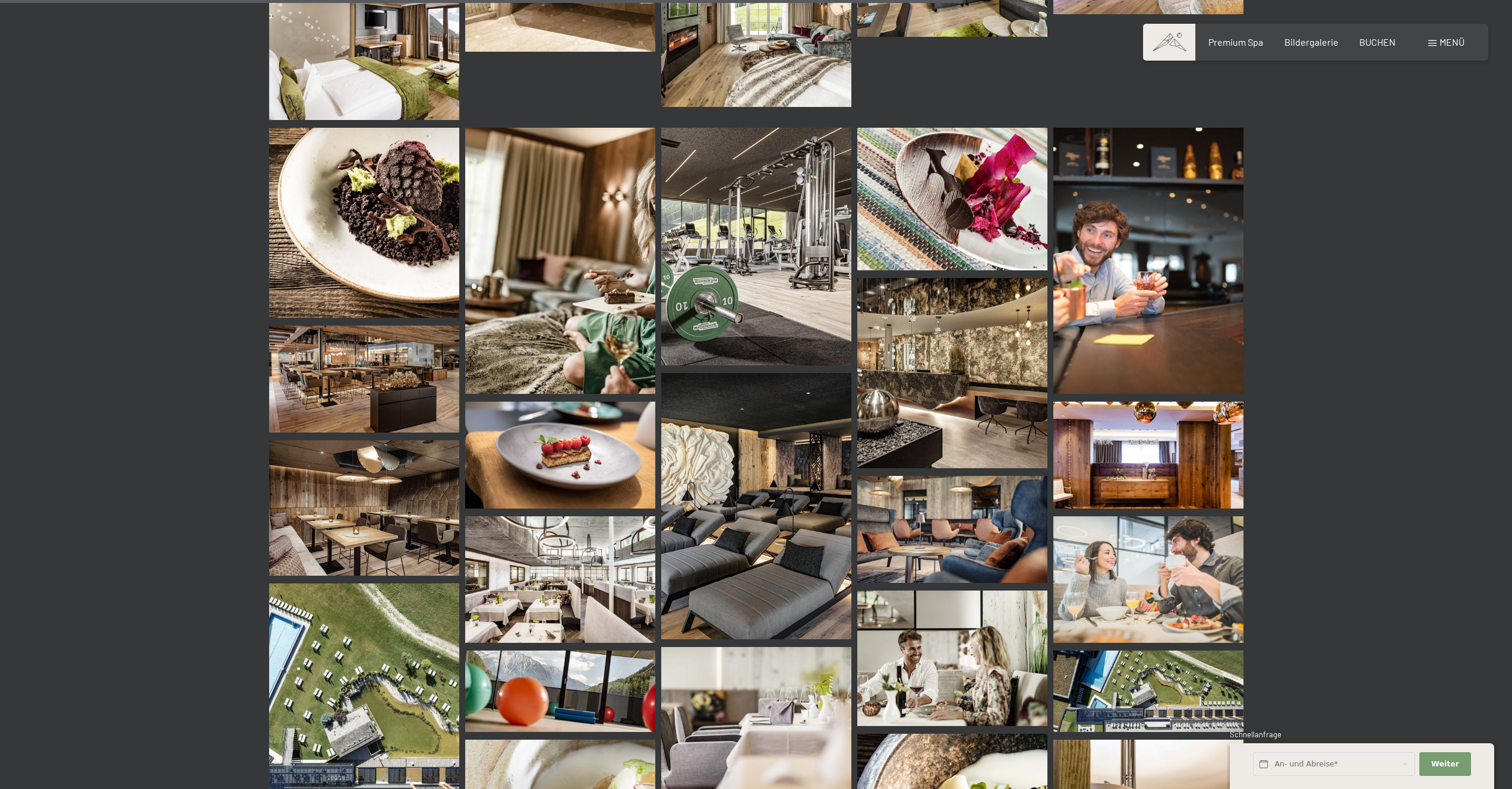
click at [754, 281] on img at bounding box center [756, 246] width 190 height 238
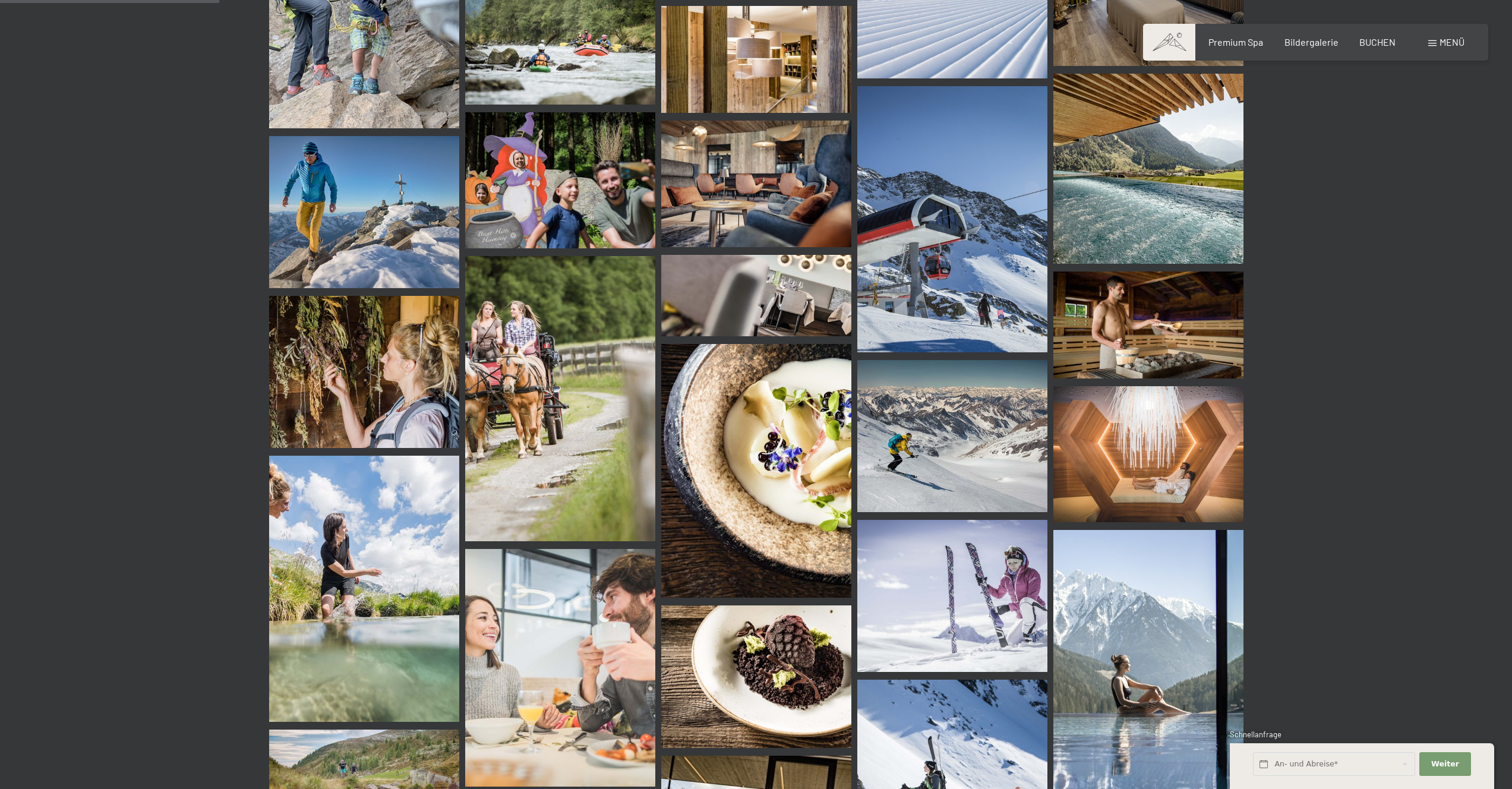
scroll to position [0, 0]
